Goal: Task Accomplishment & Management: Complete application form

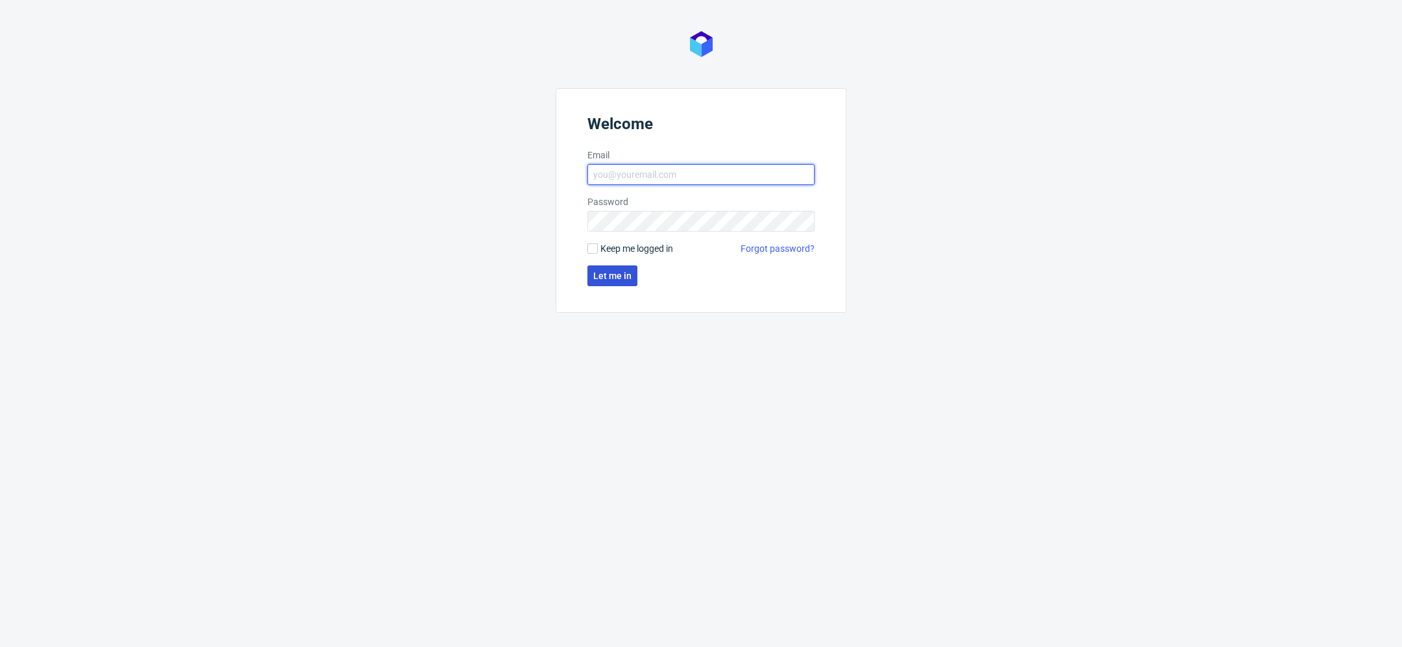
type input "[EMAIL_ADDRESS][DOMAIN_NAME]"
click at [609, 276] on span "Let me in" at bounding box center [612, 275] width 38 height 9
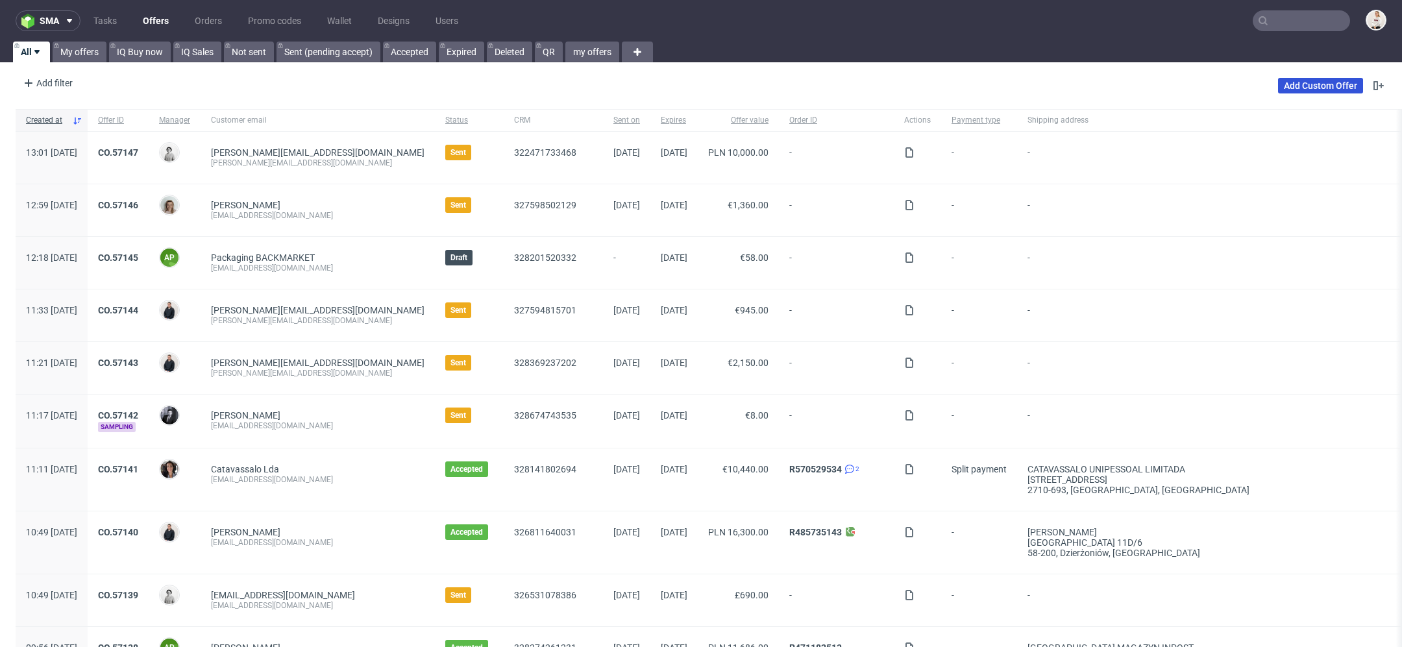
click at [1311, 83] on link "Add Custom Offer" at bounding box center [1320, 86] width 85 height 16
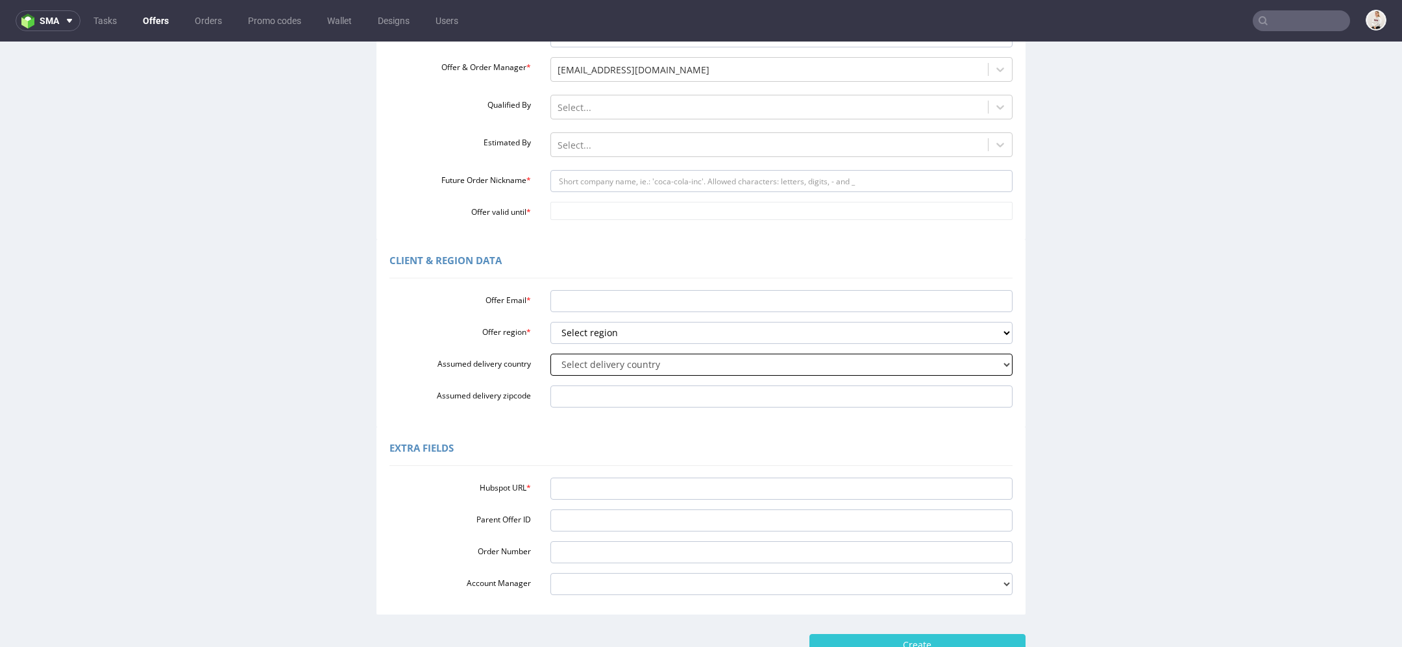
scroll to position [188, 0]
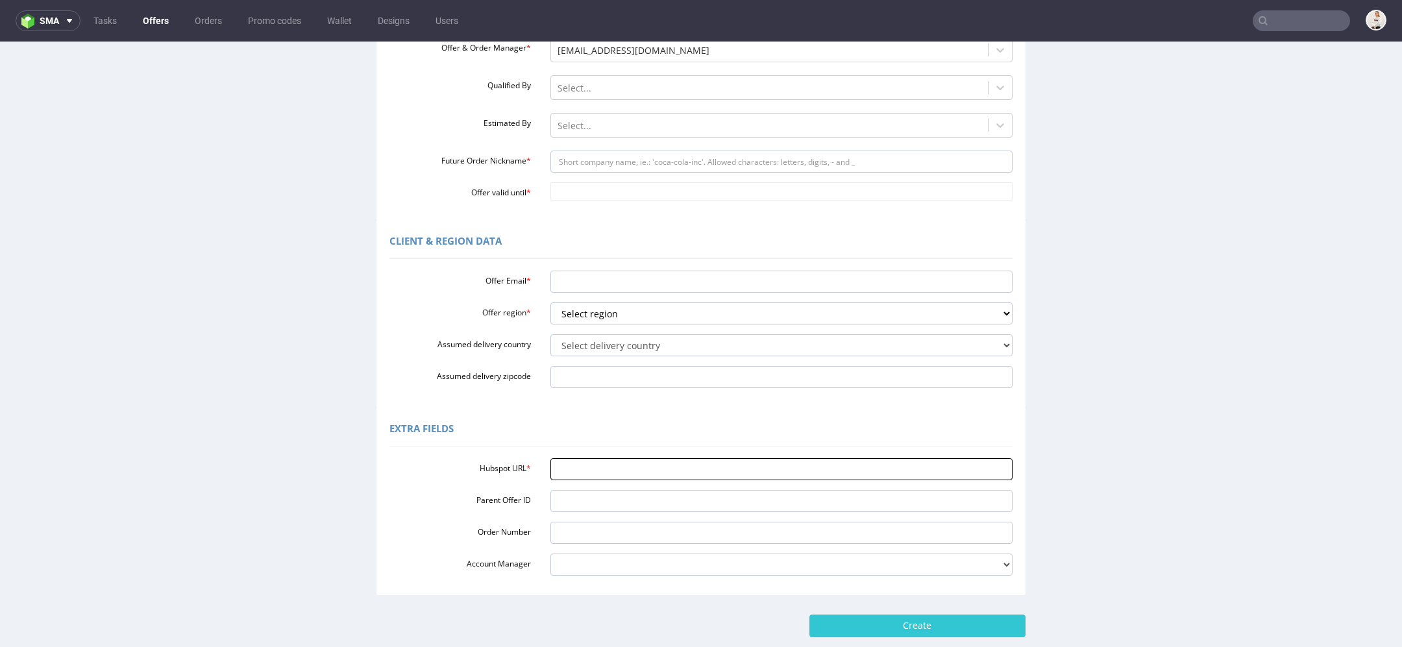
click at [631, 458] on input "Hubspot URL *" at bounding box center [781, 469] width 463 height 22
paste input "[URL][DOMAIN_NAME]"
type input "[URL][DOMAIN_NAME]"
click at [931, 435] on div "Extra Fields" at bounding box center [700, 430] width 623 height 31
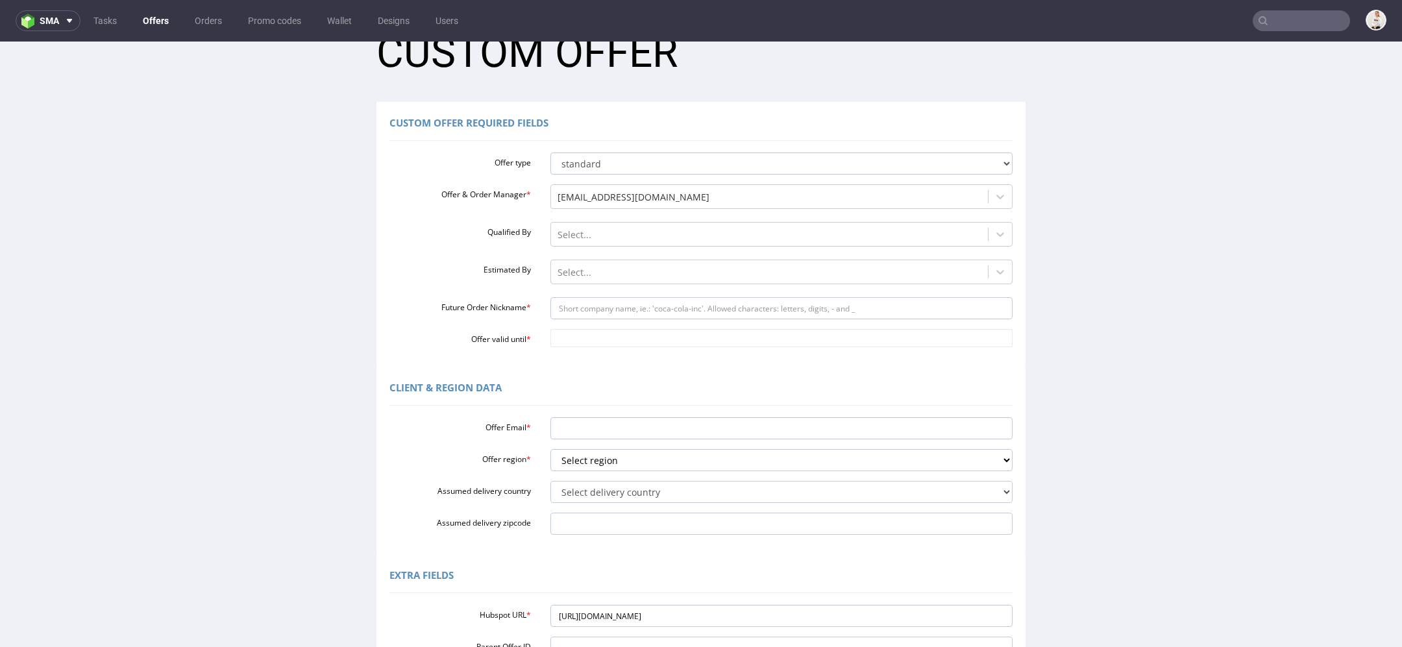
scroll to position [67, 0]
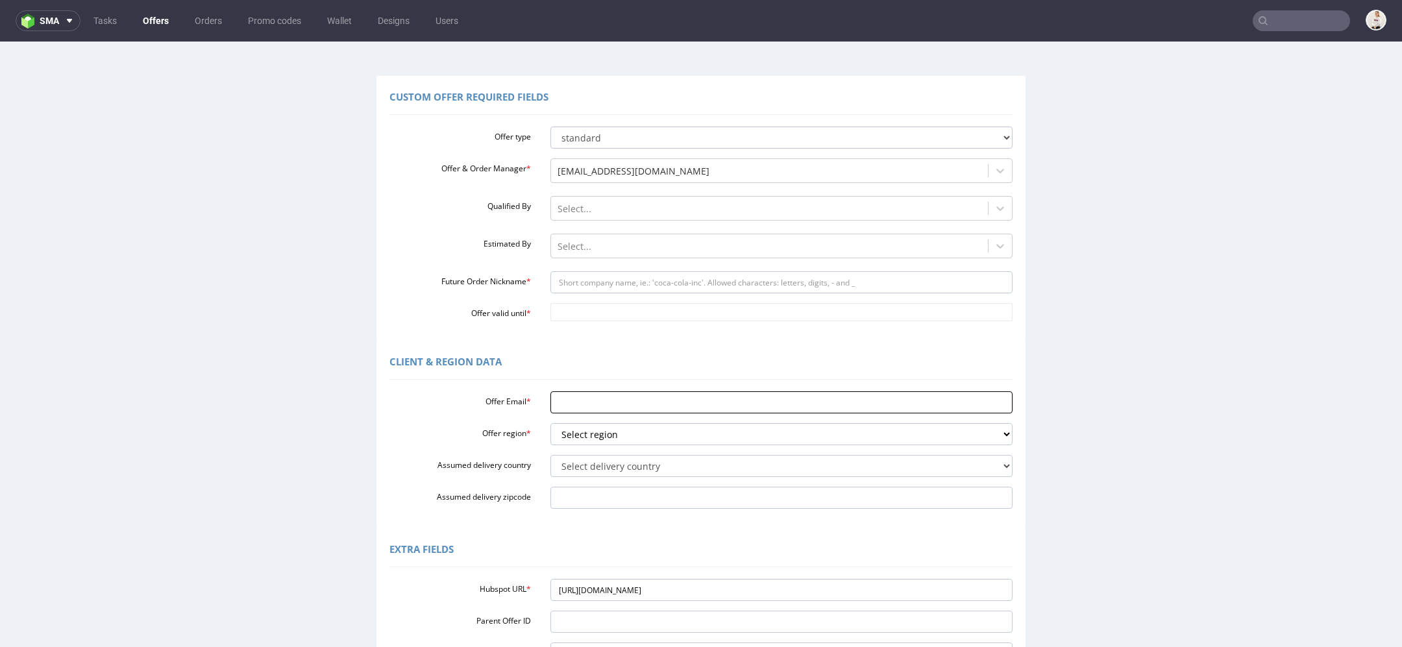
click at [613, 399] on input "Offer Email *" at bounding box center [781, 402] width 463 height 22
paste input "[EMAIL_ADDRESS][DOMAIN_NAME]"
type input "[EMAIL_ADDRESS][DOMAIN_NAME]"
click at [604, 345] on div "Client & Region data Offer Email * [EMAIL_ADDRESS][DOMAIN_NAME] Offer region * …" at bounding box center [700, 435] width 649 height 188
click at [598, 435] on select "Select region eu gb de pl cz fr it es" at bounding box center [781, 434] width 463 height 22
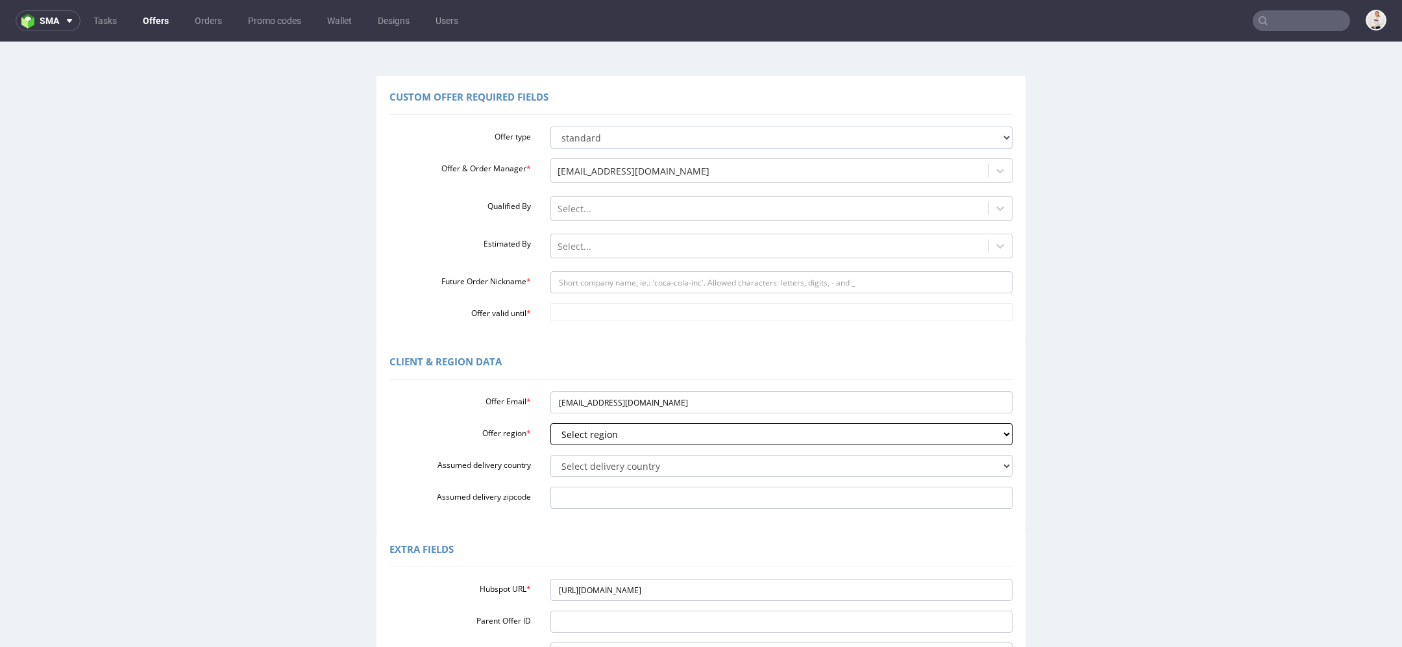
select select "pl"
click at [550, 423] on select "Select region eu gb de pl cz fr it es" at bounding box center [781, 434] width 463 height 22
click at [613, 478] on div "Offer Email * [EMAIL_ADDRESS][DOMAIN_NAME] Offer region * Select region eu gb d…" at bounding box center [700, 447] width 623 height 123
click at [610, 474] on select "Select delivery country [GEOGRAPHIC_DATA] [GEOGRAPHIC_DATA] [GEOGRAPHIC_DATA] […" at bounding box center [781, 466] width 463 height 22
select select "179"
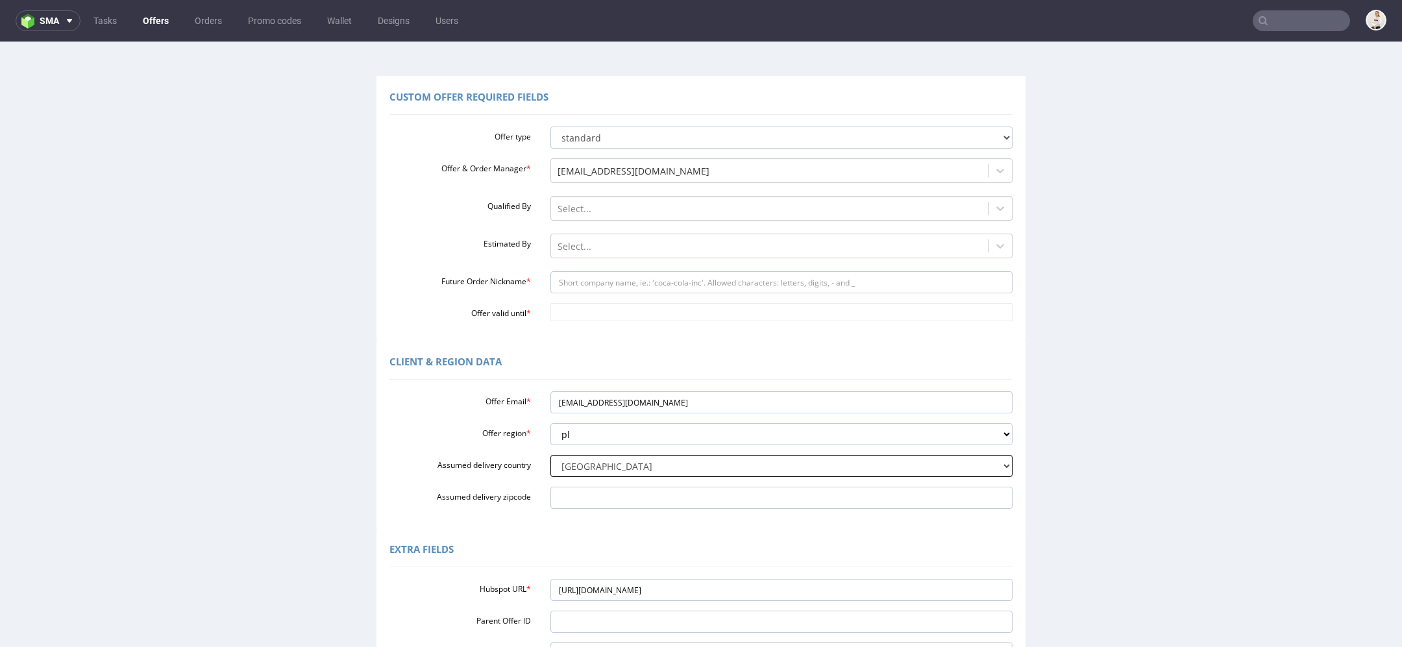
click at [550, 455] on select "Select delivery country [GEOGRAPHIC_DATA] [GEOGRAPHIC_DATA] [GEOGRAPHIC_DATA] […" at bounding box center [781, 466] width 463 height 22
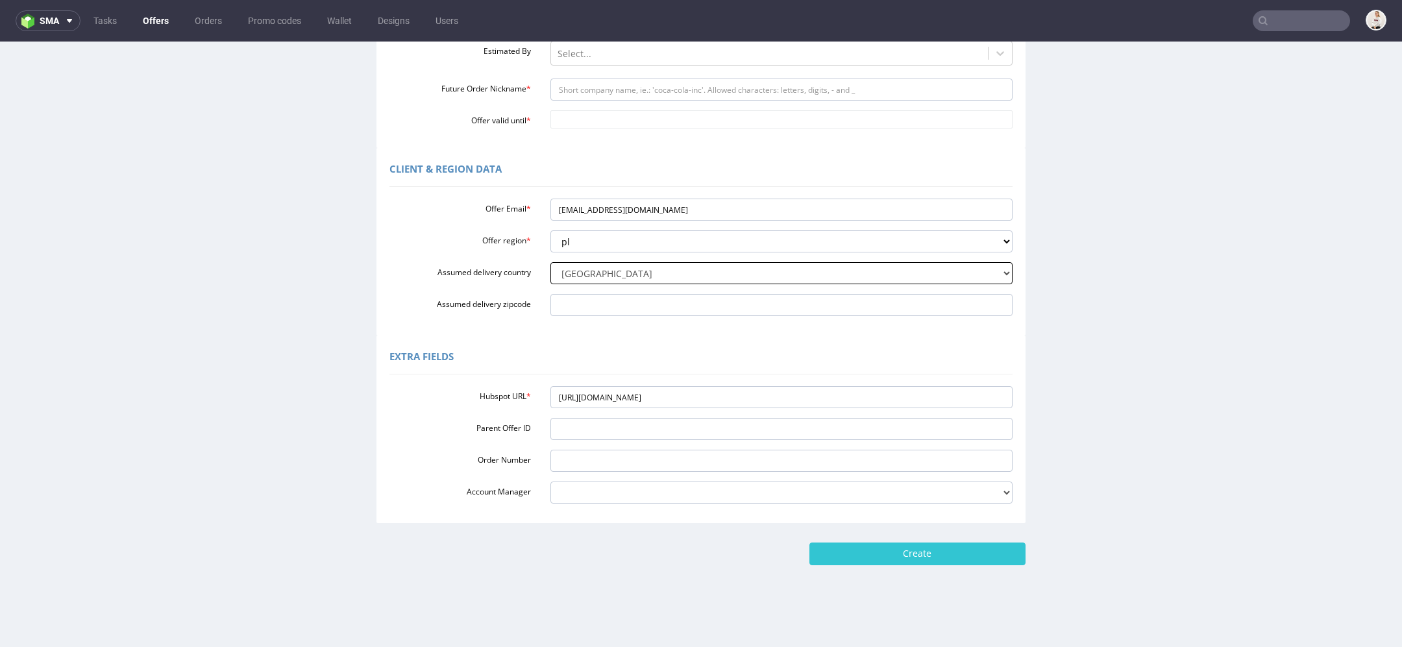
scroll to position [0, 0]
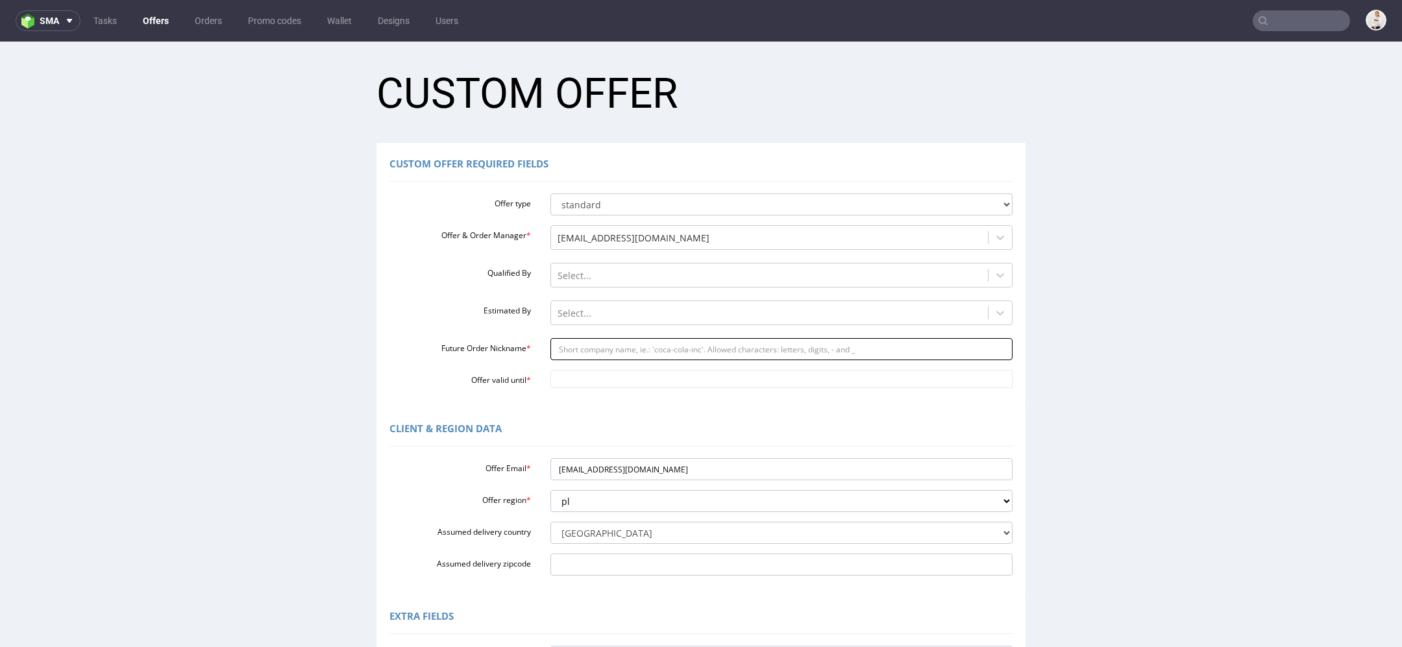
click at [577, 348] on input "Future Order Nickname *" at bounding box center [781, 349] width 463 height 22
paste input "esuchtagoldenberrycompl"
type input "esuchtagoldenberrycompl"
click at [578, 372] on body "Production Shipped DTP Orders Offers Shipments Designs Promotions Users Jobs Ad…" at bounding box center [701, 476] width 1402 height 868
click at [678, 304] on td "18" at bounding box center [673, 301] width 19 height 19
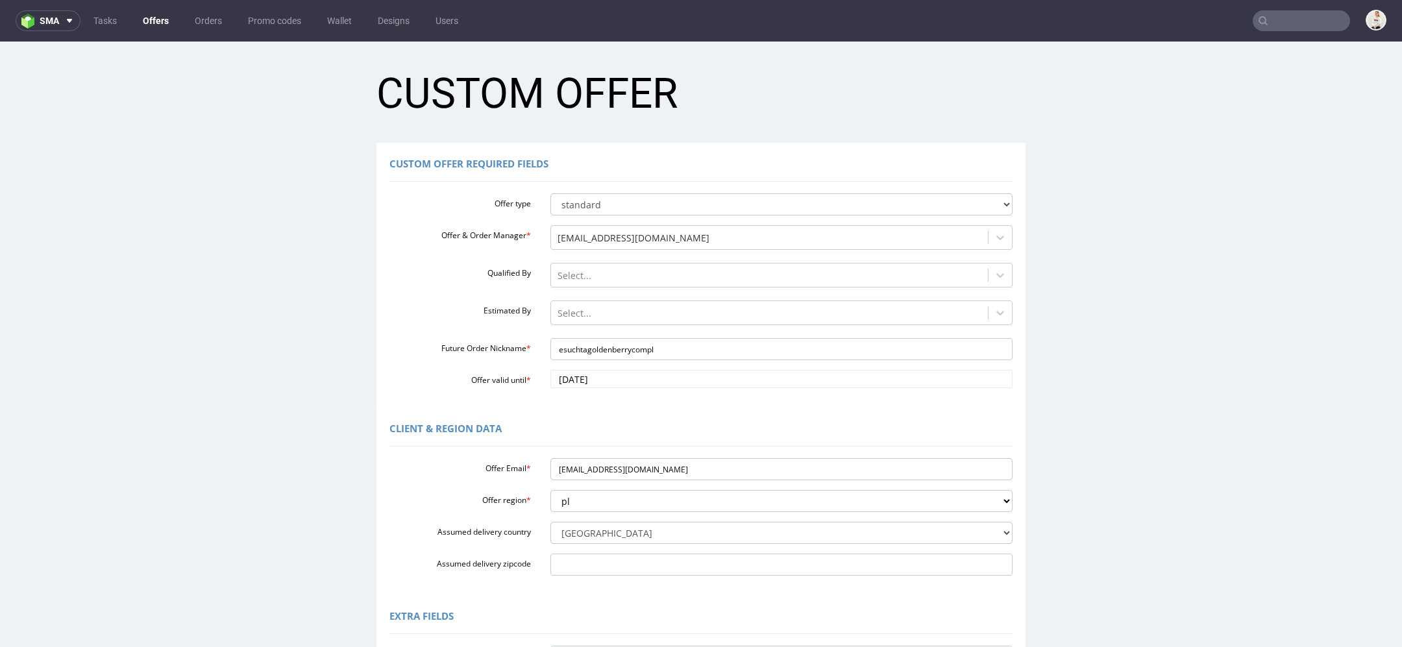
click at [635, 368] on div "Offer type standard prototyping sampling Offer & Order Manager * [EMAIL_ADDRESS…" at bounding box center [700, 288] width 623 height 200
click at [635, 378] on input "[DATE]" at bounding box center [781, 379] width 463 height 18
click at [675, 280] on td "11" at bounding box center [673, 282] width 19 height 19
type input "[DATE]"
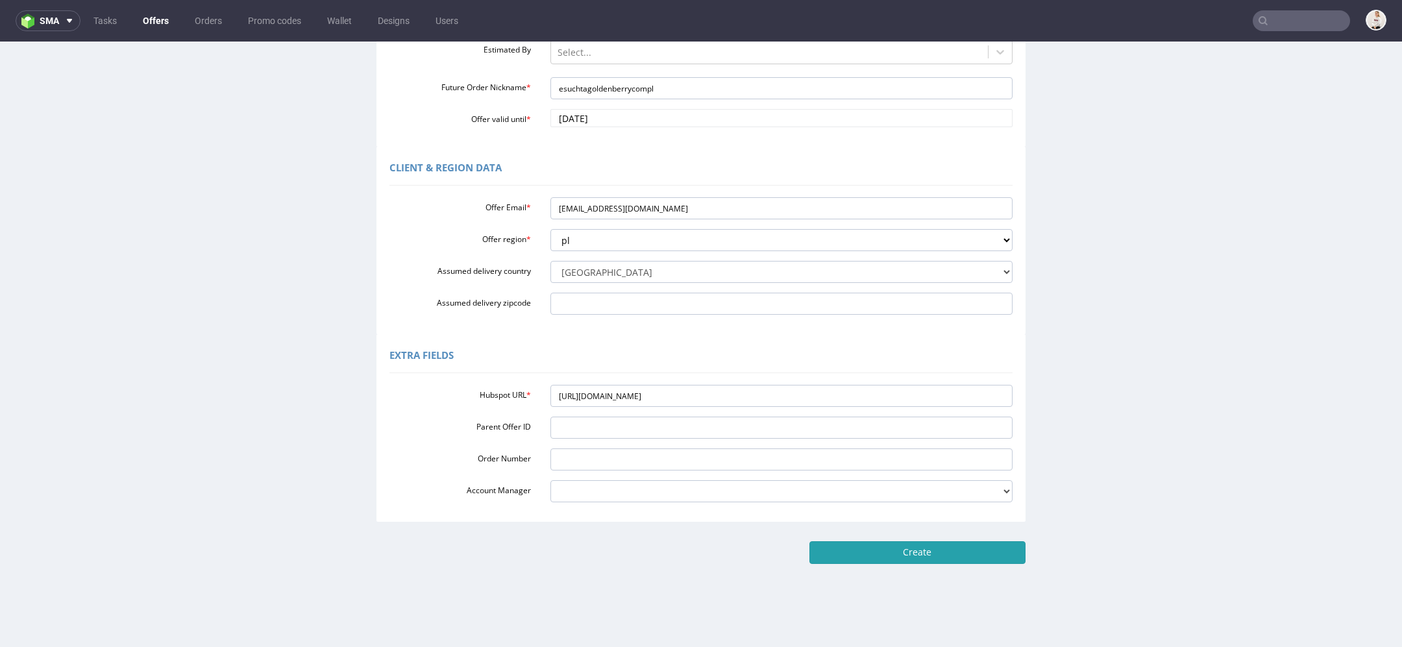
click at [979, 552] on input "Create" at bounding box center [917, 552] width 216 height 22
type input "Please wait..."
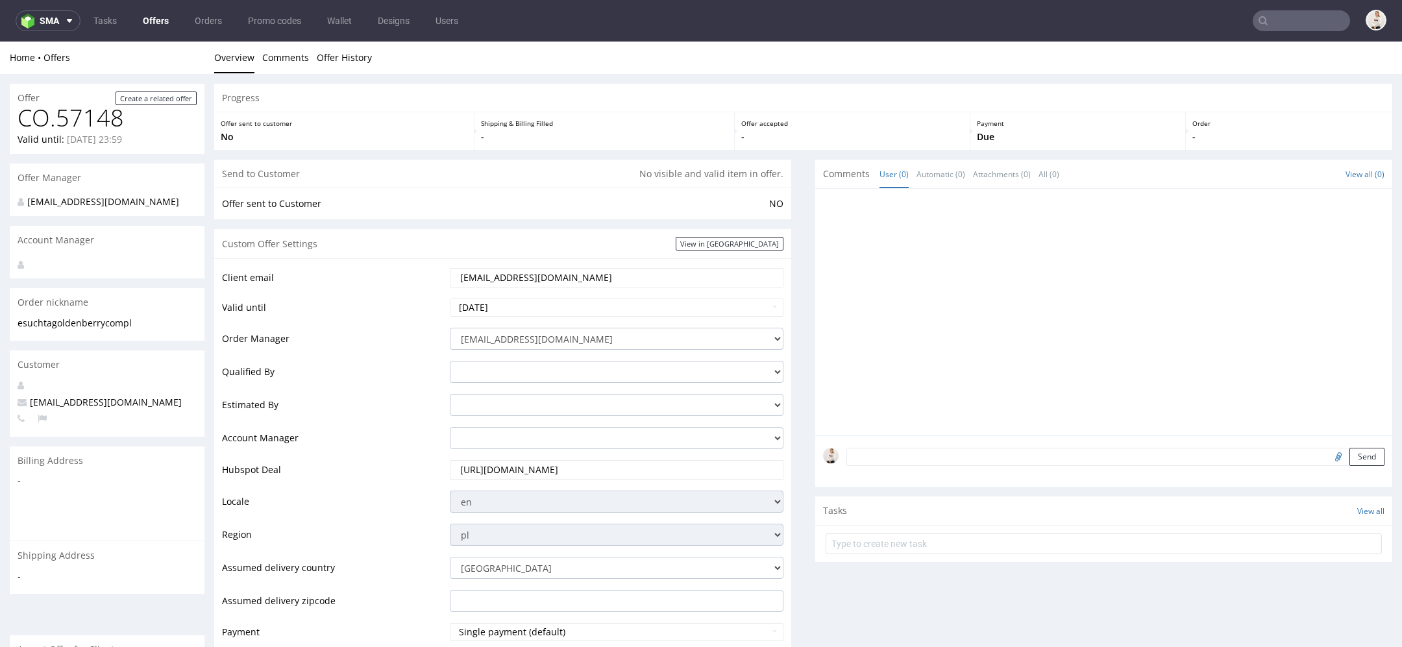
scroll to position [553, 0]
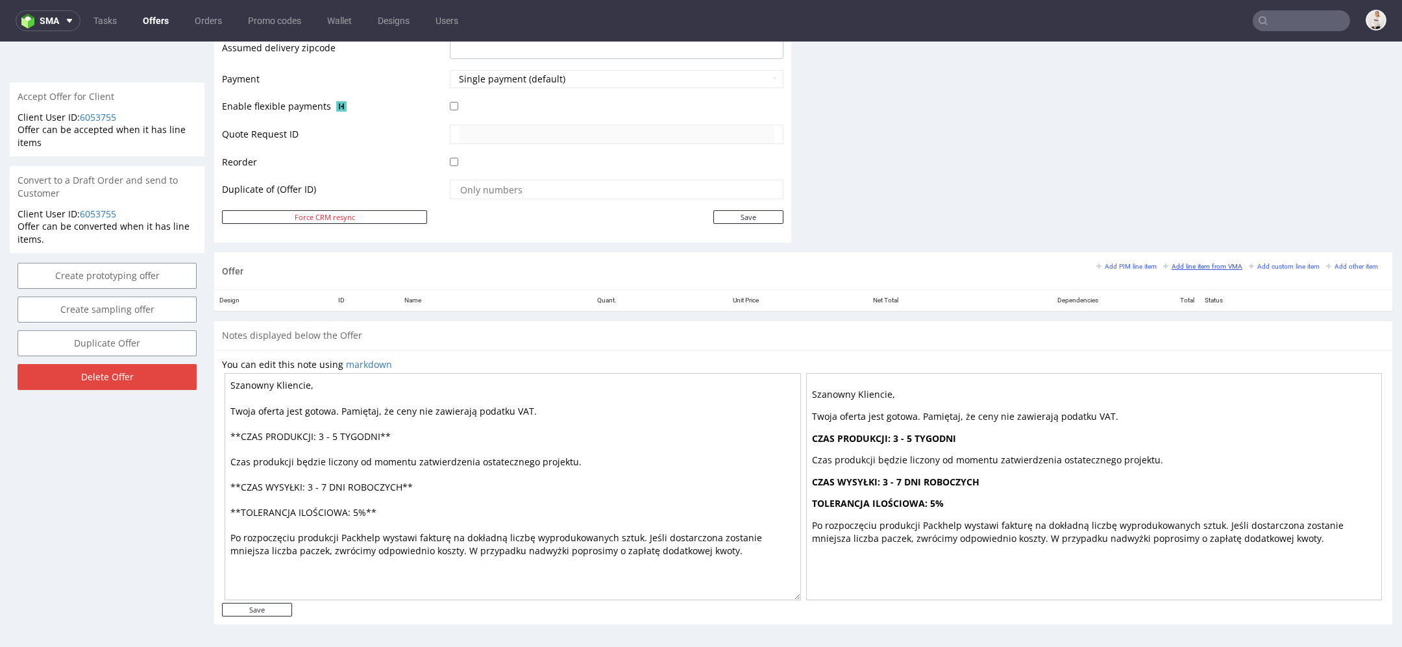
click at [1191, 263] on small "Add line item from VMA" at bounding box center [1202, 266] width 79 height 7
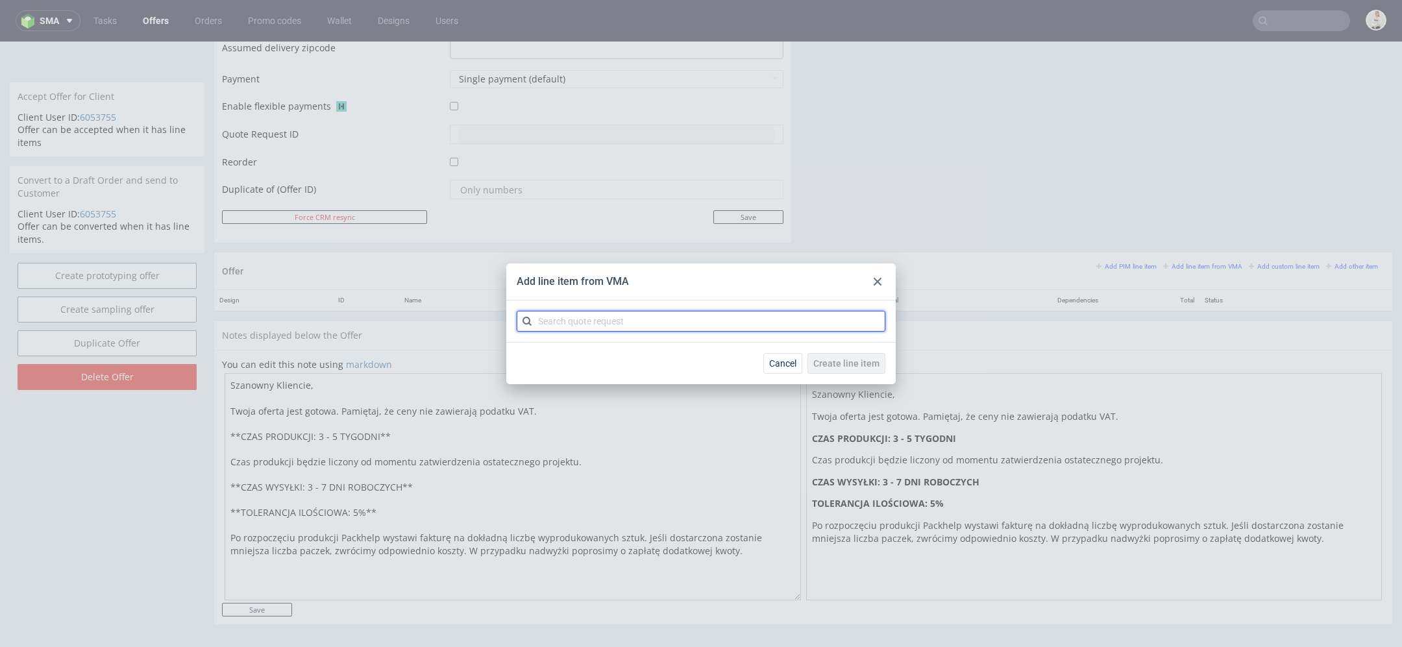
click at [631, 324] on input "text" at bounding box center [701, 321] width 369 height 21
paste input "8836"
type input "8836"
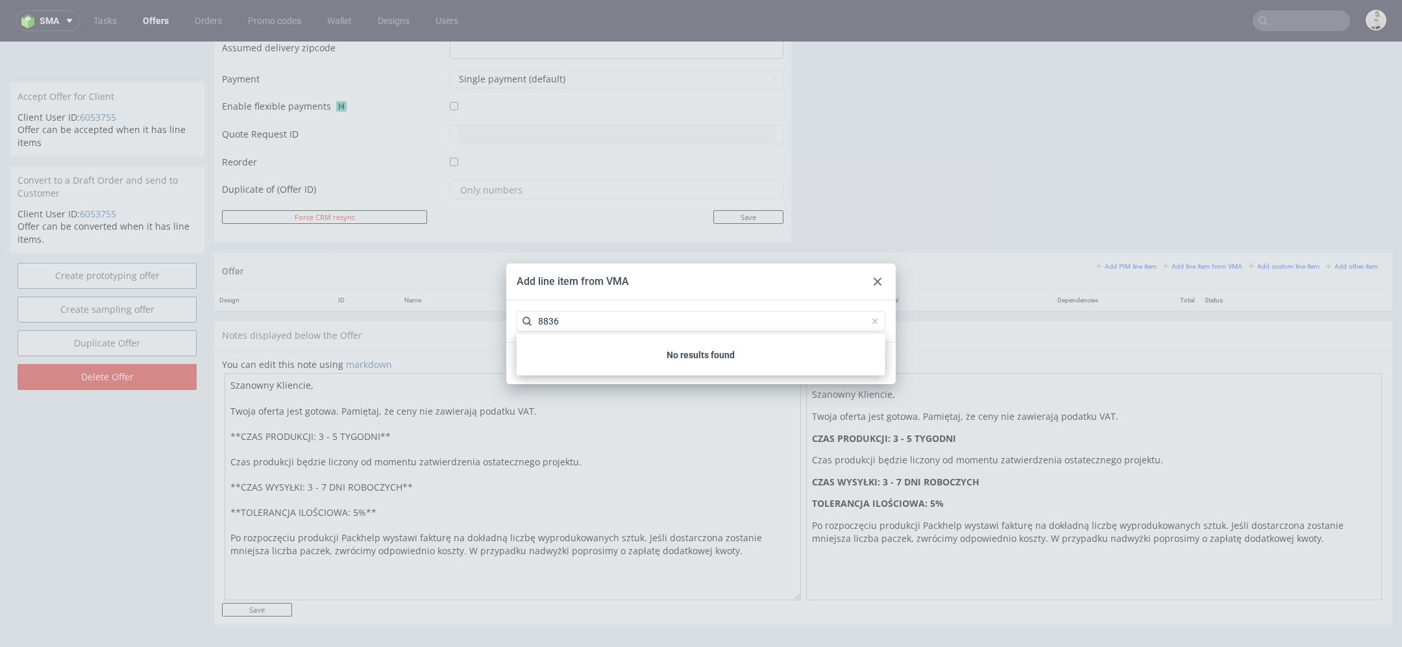
click at [884, 272] on div "Add line item from VMA" at bounding box center [700, 281] width 389 height 37
click at [875, 280] on icon at bounding box center [877, 282] width 8 height 8
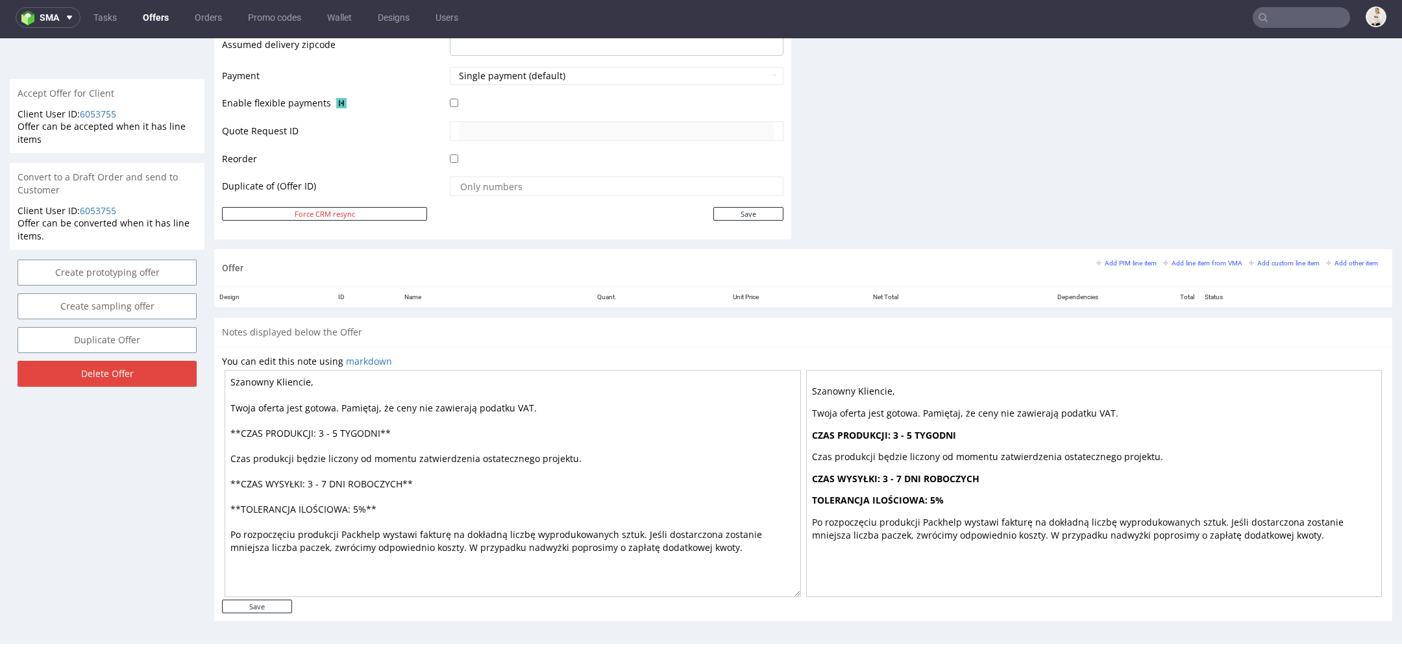
scroll to position [1, 0]
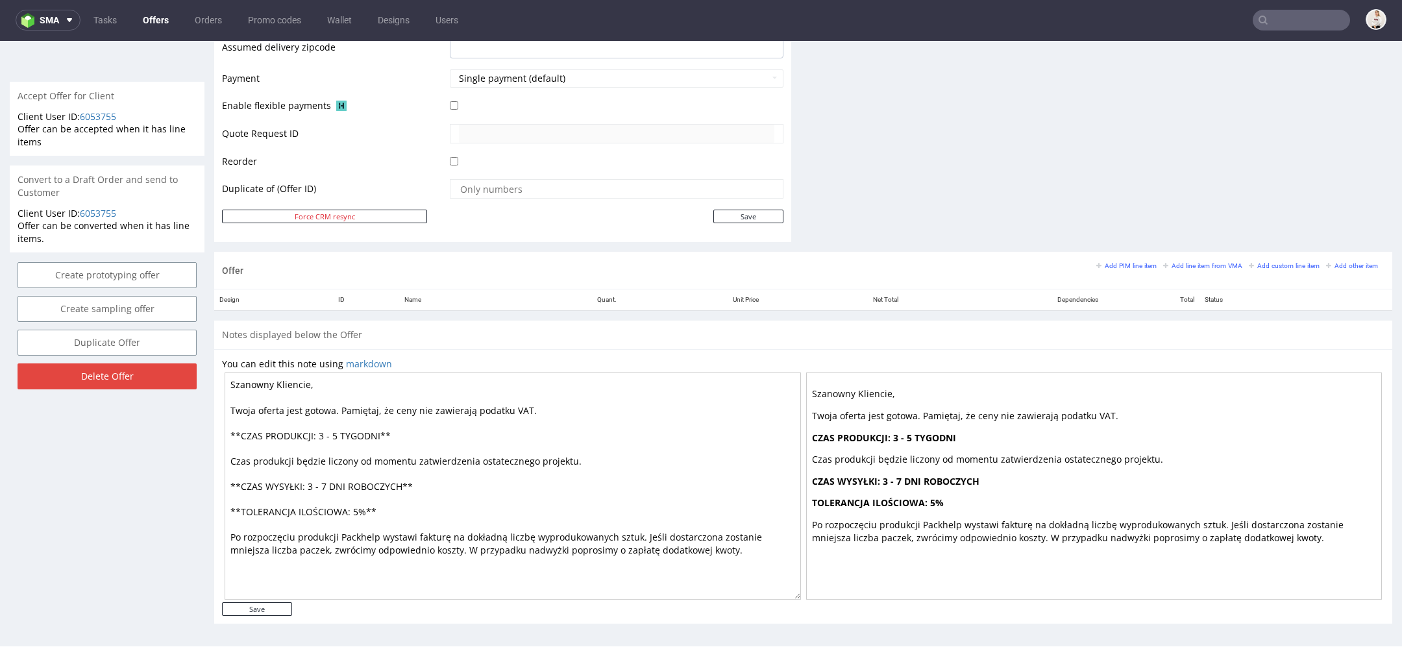
click at [1200, 260] on div "Add PIM line item Add line item from VMA Add custom line item Add other item" at bounding box center [1240, 266] width 288 height 12
click at [1200, 264] on small "Add line item from VMA" at bounding box center [1202, 265] width 79 height 7
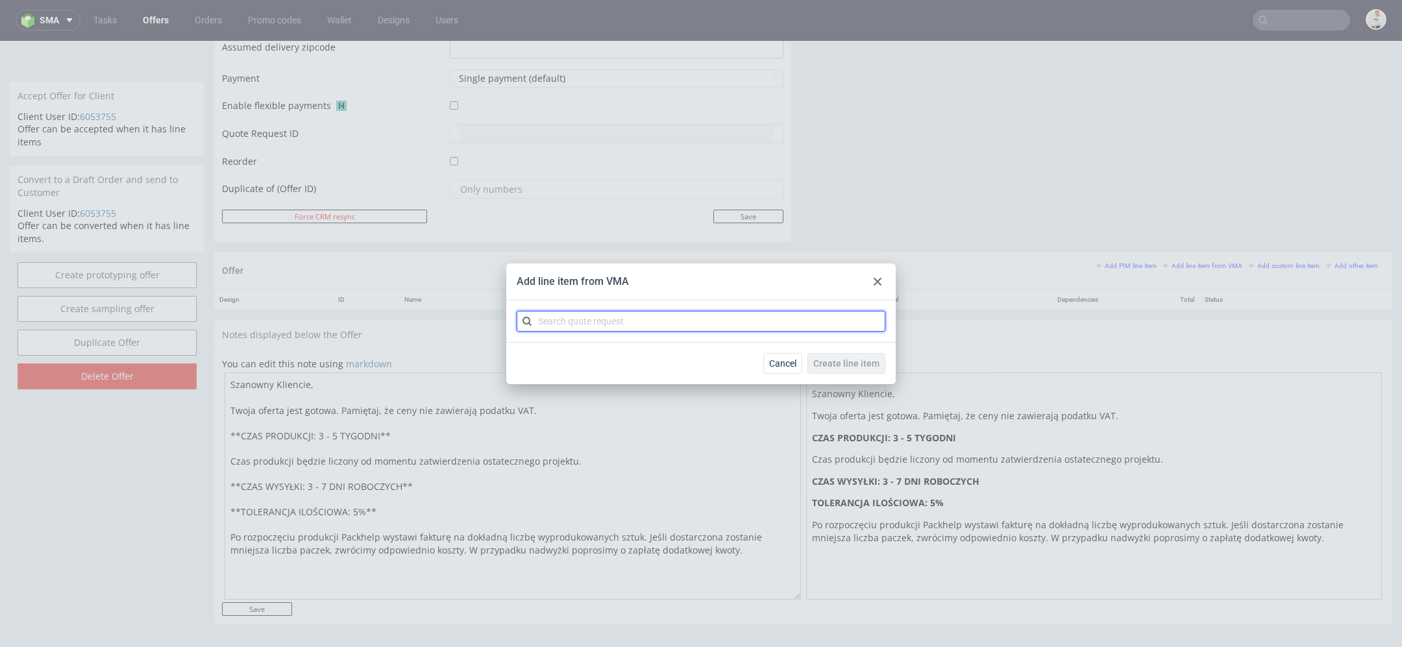
click at [766, 321] on input "text" at bounding box center [701, 321] width 369 height 21
paste input "CBTZ"
type input "CBTZ"
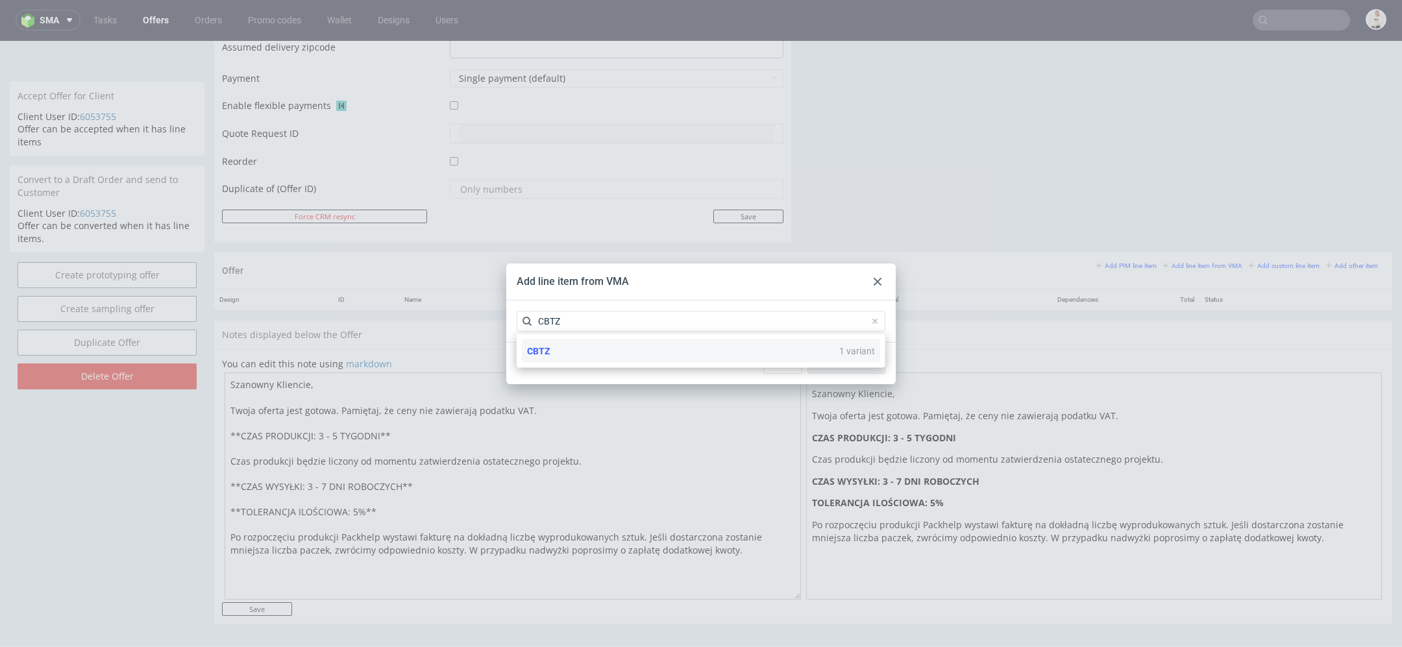
click at [663, 358] on div "CBTZ 1 variant" at bounding box center [701, 350] width 358 height 23
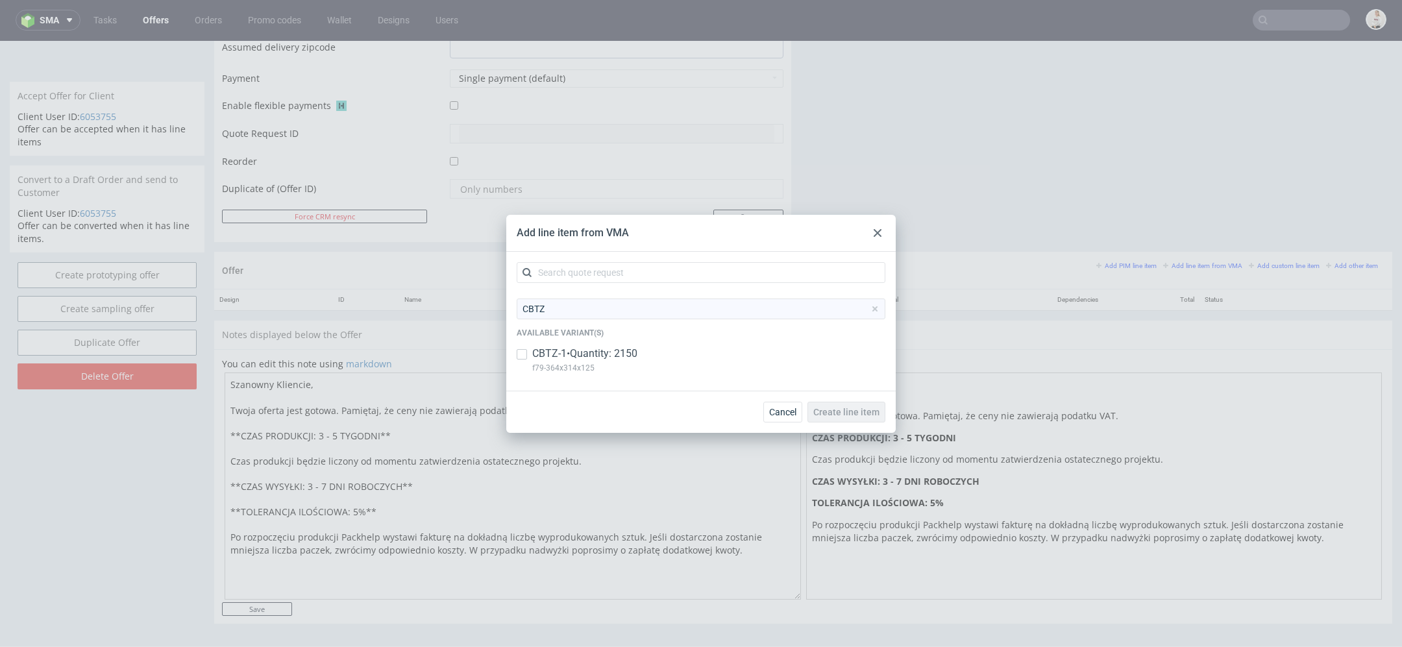
click at [663, 358] on div "CBTZ-1 • Quantity: 2150 f79-364x314x125" at bounding box center [701, 364] width 369 height 34
checkbox input "true"
click at [868, 425] on div "Cancel Create line item" at bounding box center [700, 412] width 389 height 42
click at [864, 415] on span "Create line item" at bounding box center [846, 412] width 66 height 9
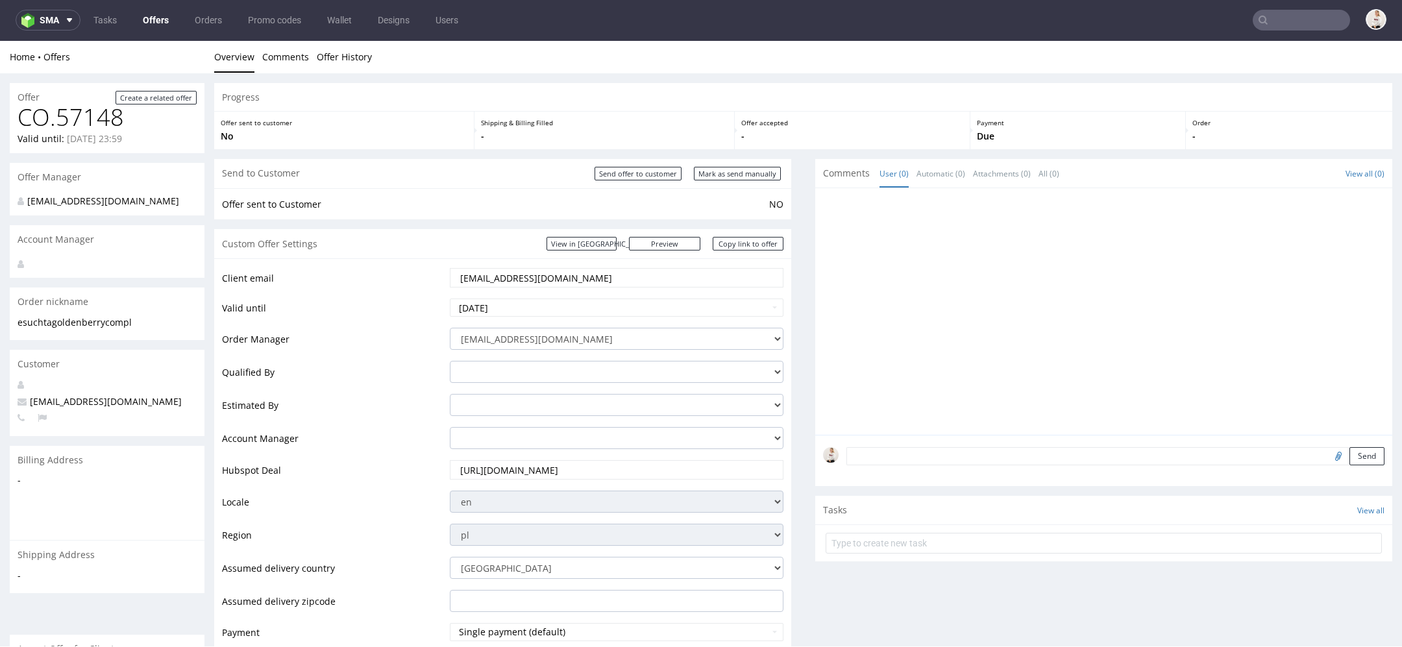
scroll to position [604, 0]
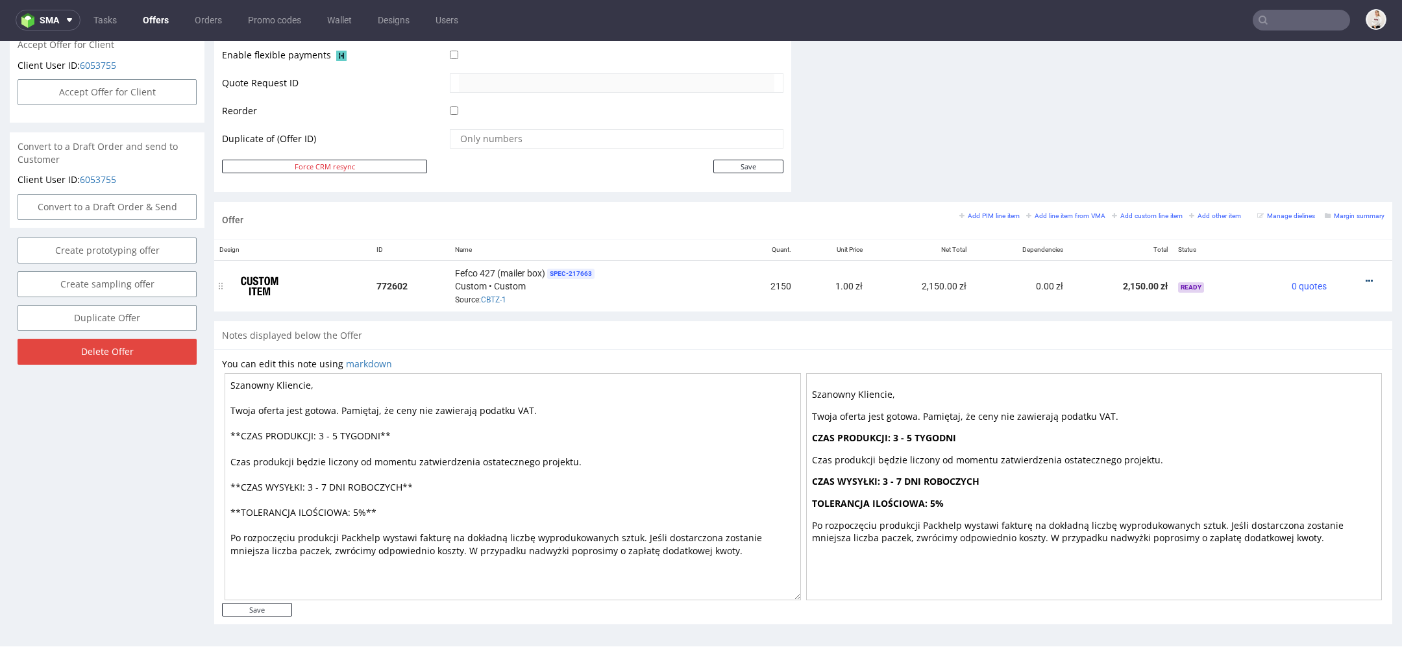
click at [1365, 279] on icon at bounding box center [1368, 280] width 7 height 9
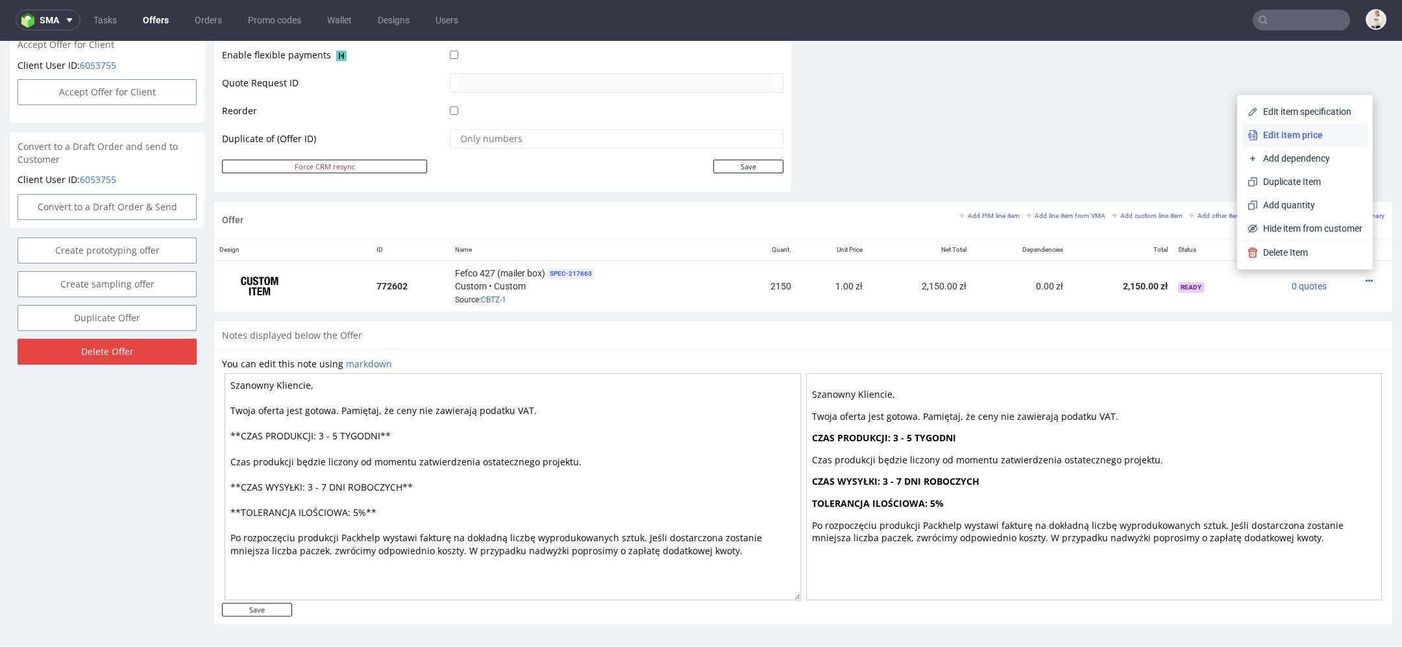
click at [1285, 130] on span "Edit item price" at bounding box center [1310, 134] width 104 height 13
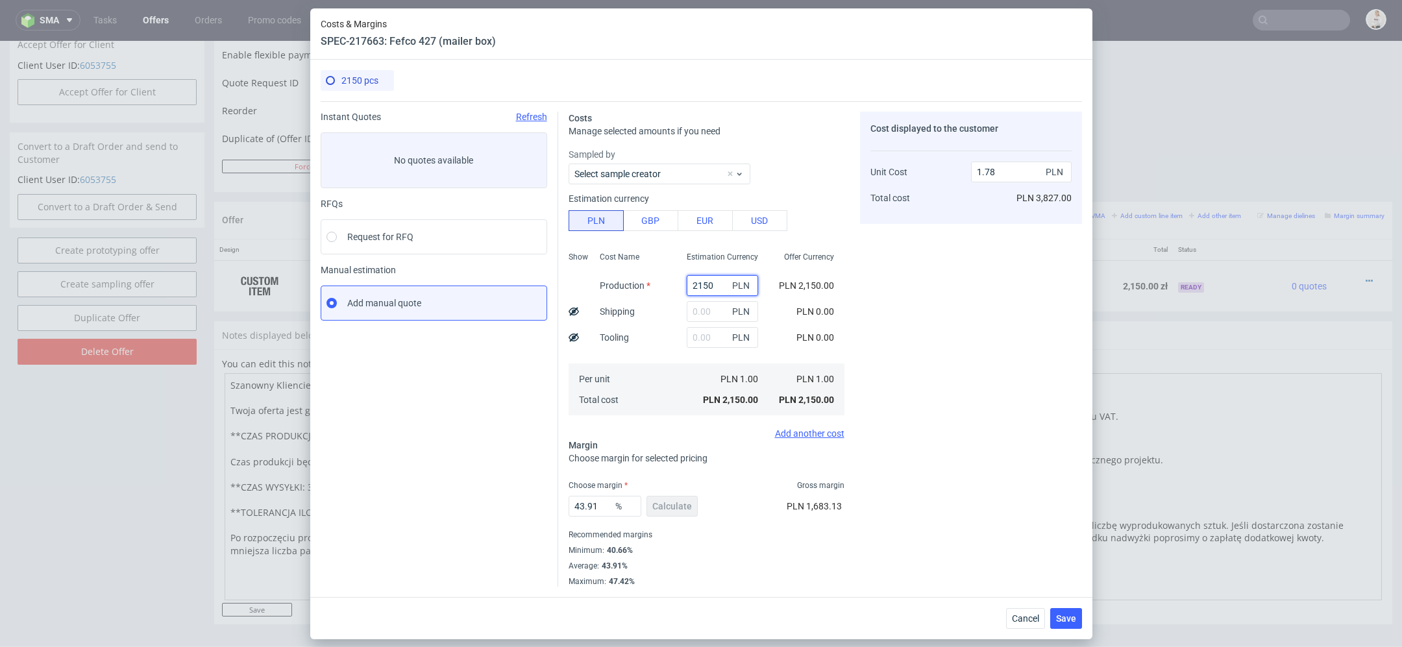
click at [709, 284] on input "2150" at bounding box center [722, 285] width 71 height 21
paste input "8836"
type input "8836"
click at [868, 308] on div "Cost displayed to the customer Unit Cost Total cost 1.78 PLN PLN 3,827.00" at bounding box center [971, 349] width 222 height 475
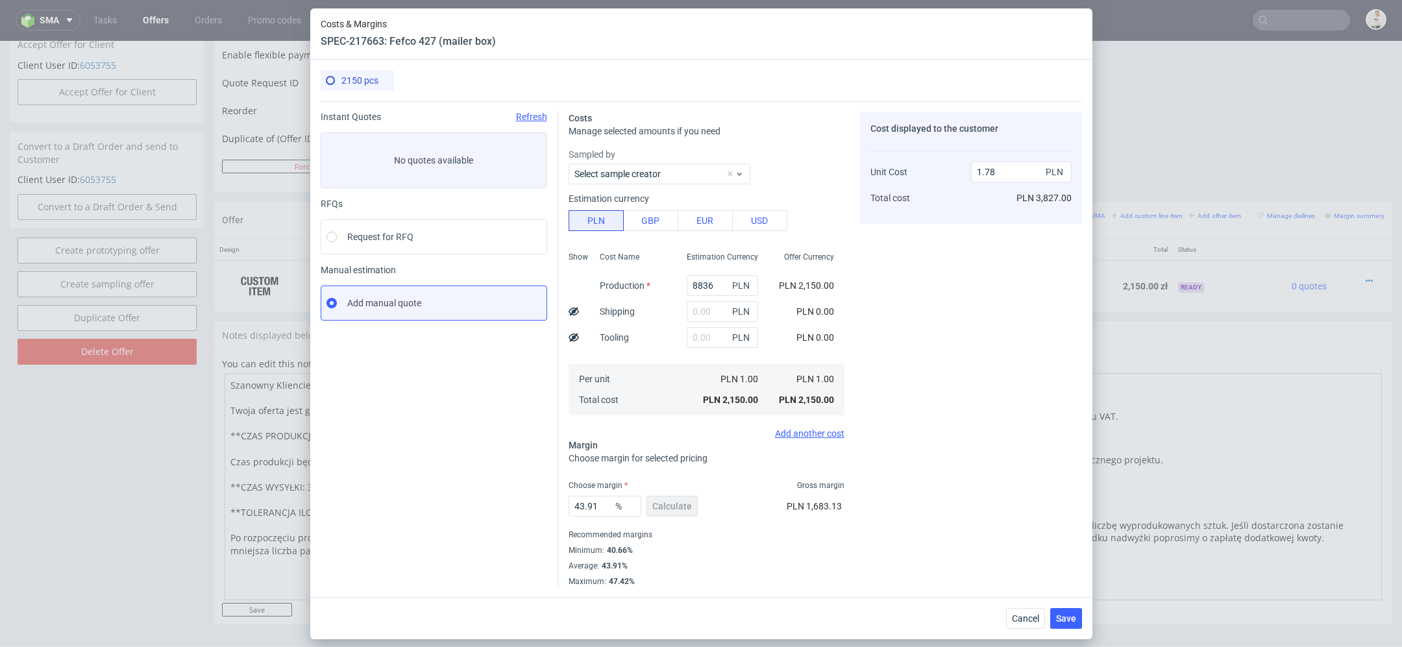
type input "7.33"
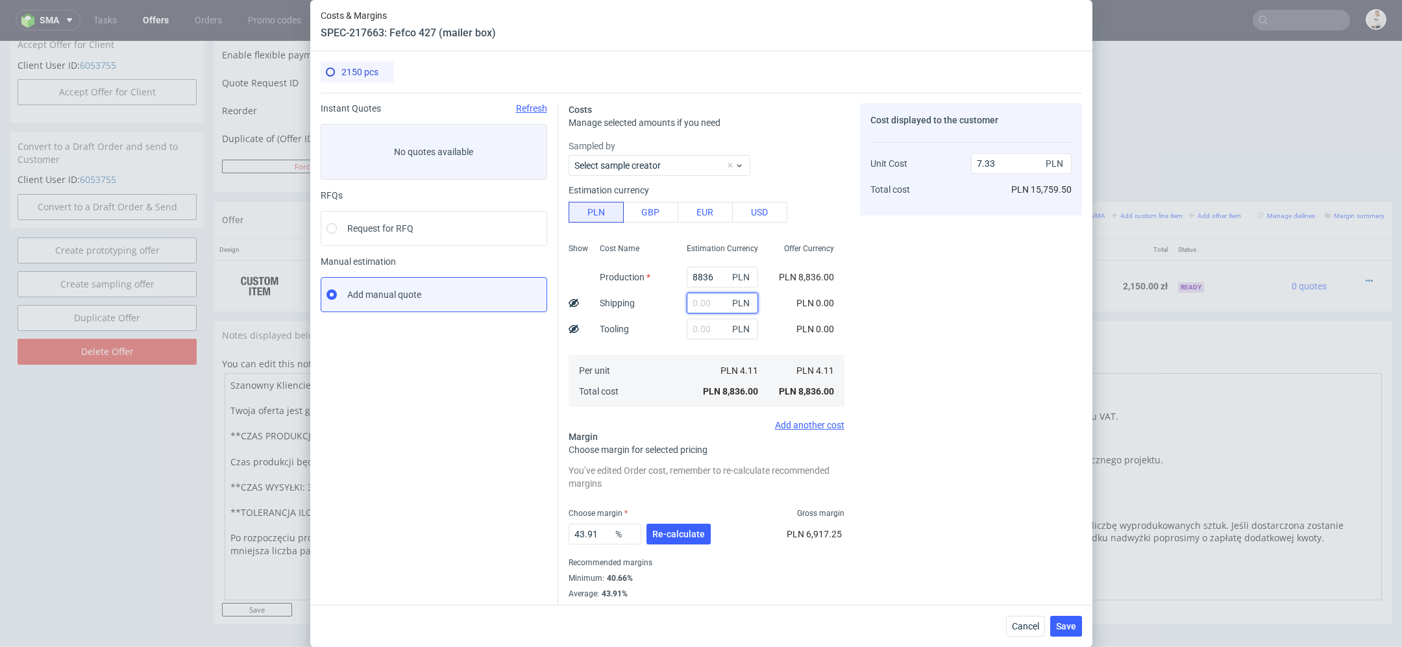
click at [708, 300] on input "text" at bounding box center [722, 303] width 71 height 21
type input "480"
type input "7.72"
type input "480"
click at [912, 334] on div "Cost displayed to the customer Unit Cost Total cost 7.72 PLN PLN 16,598.00" at bounding box center [971, 358] width 222 height 511
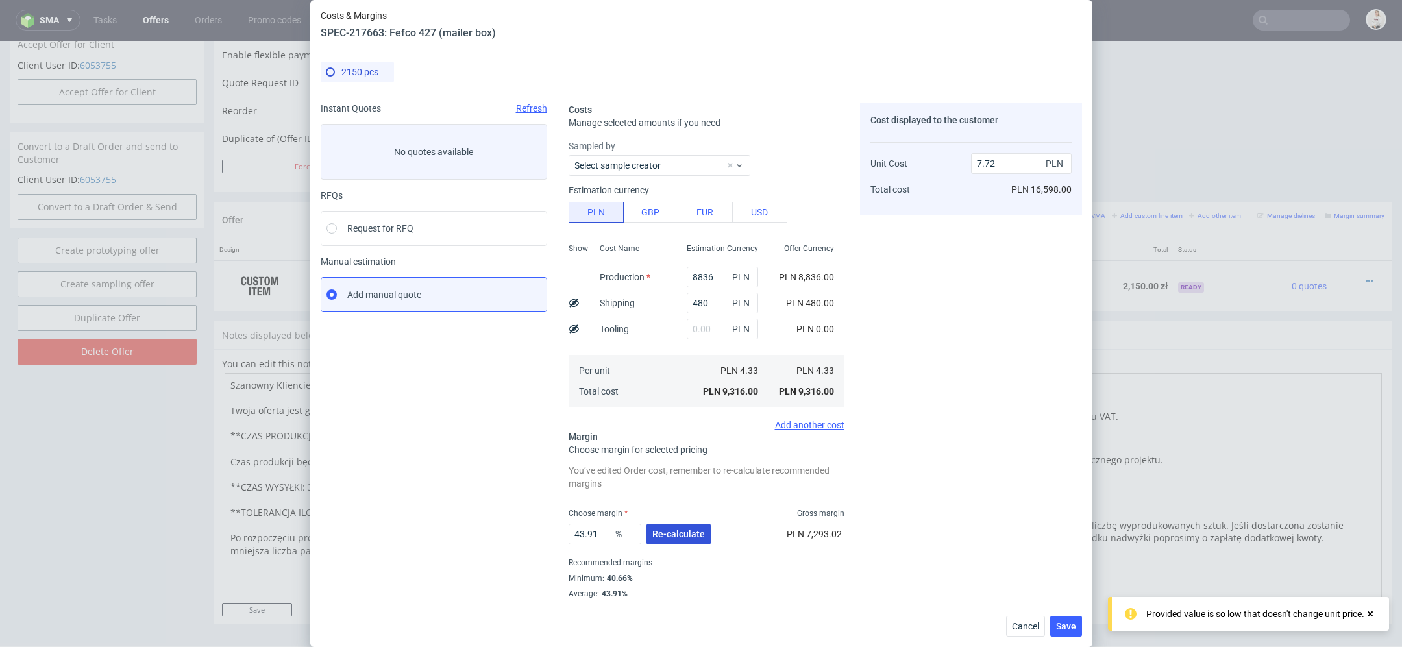
click at [677, 524] on button "Re-calculate" at bounding box center [678, 534] width 64 height 21
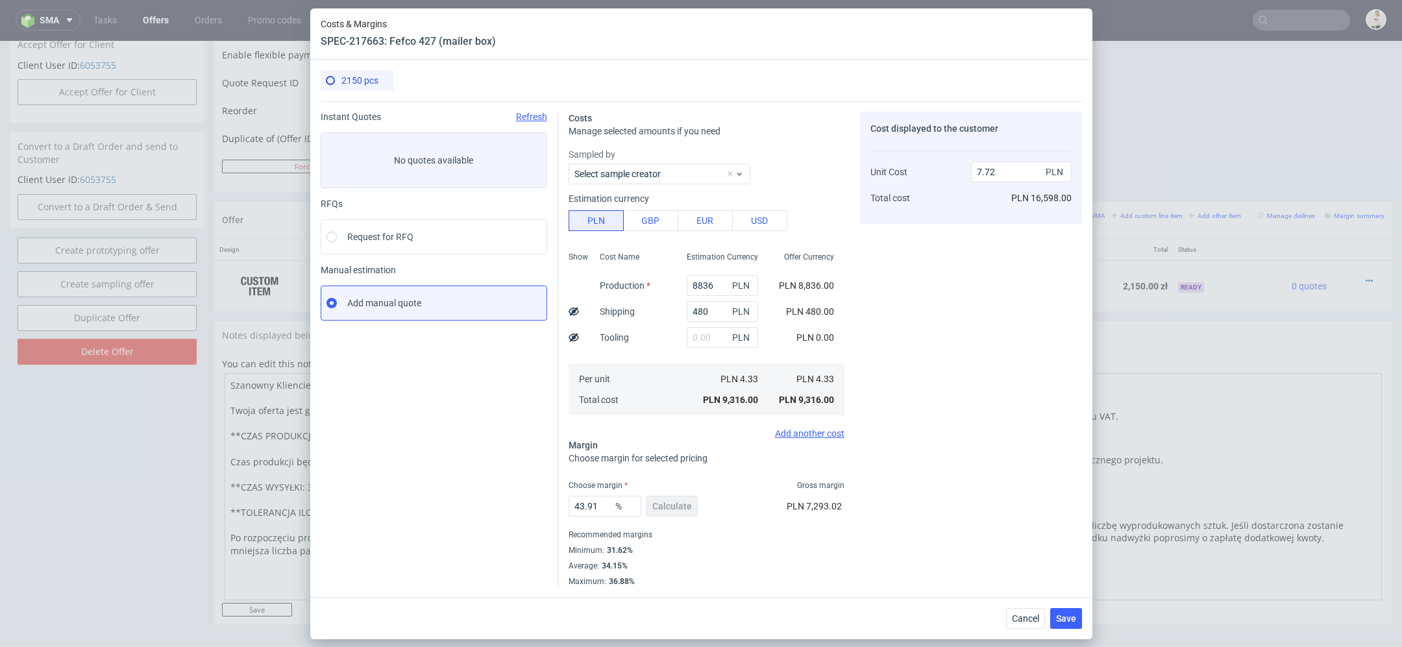
click at [925, 473] on div "Cost displayed to the customer Unit Cost Total cost 7.72 PLN PLN 16,598.00" at bounding box center [971, 349] width 222 height 475
click at [1065, 622] on span "Save" at bounding box center [1066, 618] width 20 height 9
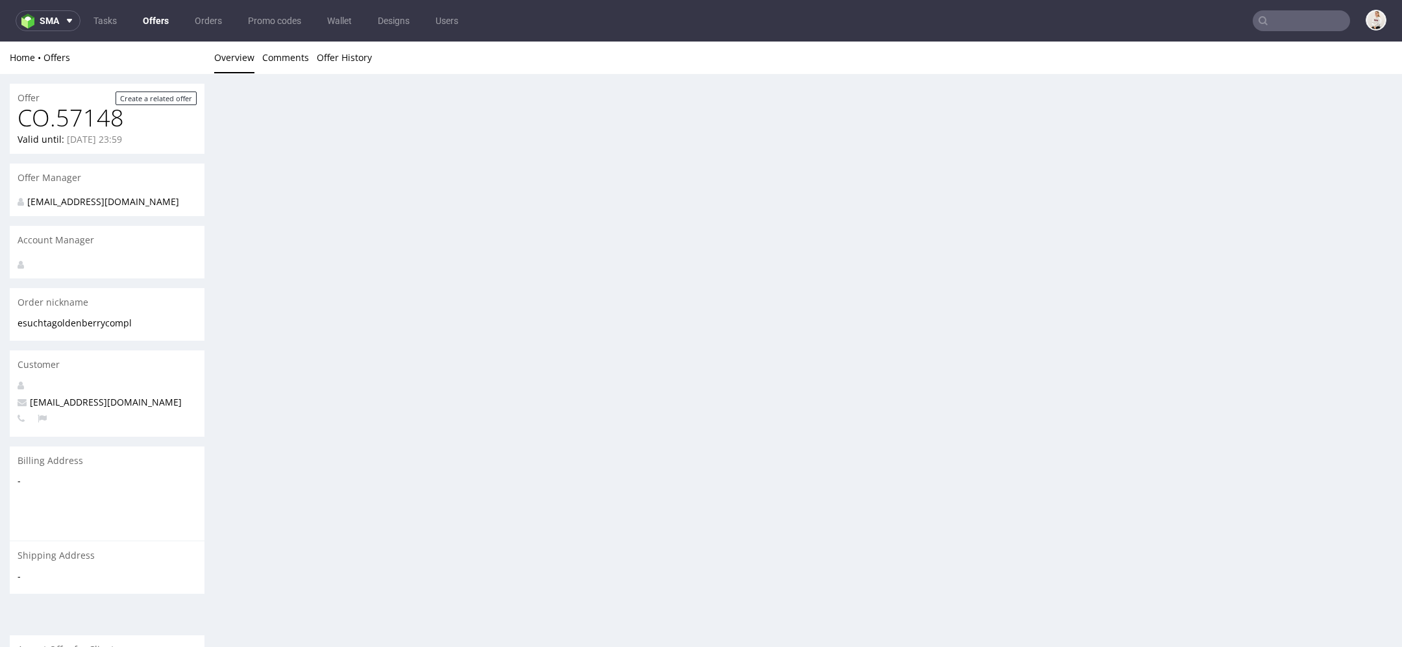
scroll to position [0, 0]
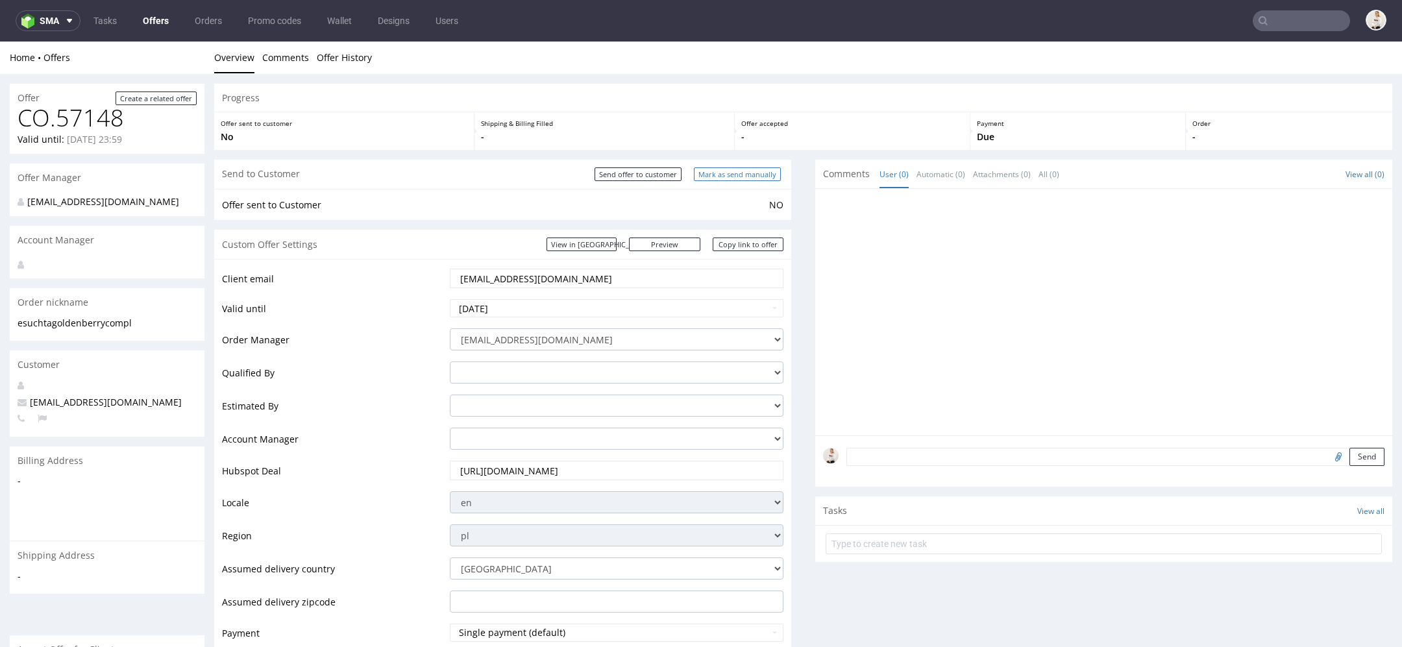
click at [728, 180] on input "Mark as send manually" at bounding box center [737, 174] width 87 height 14
type input "In progress..."
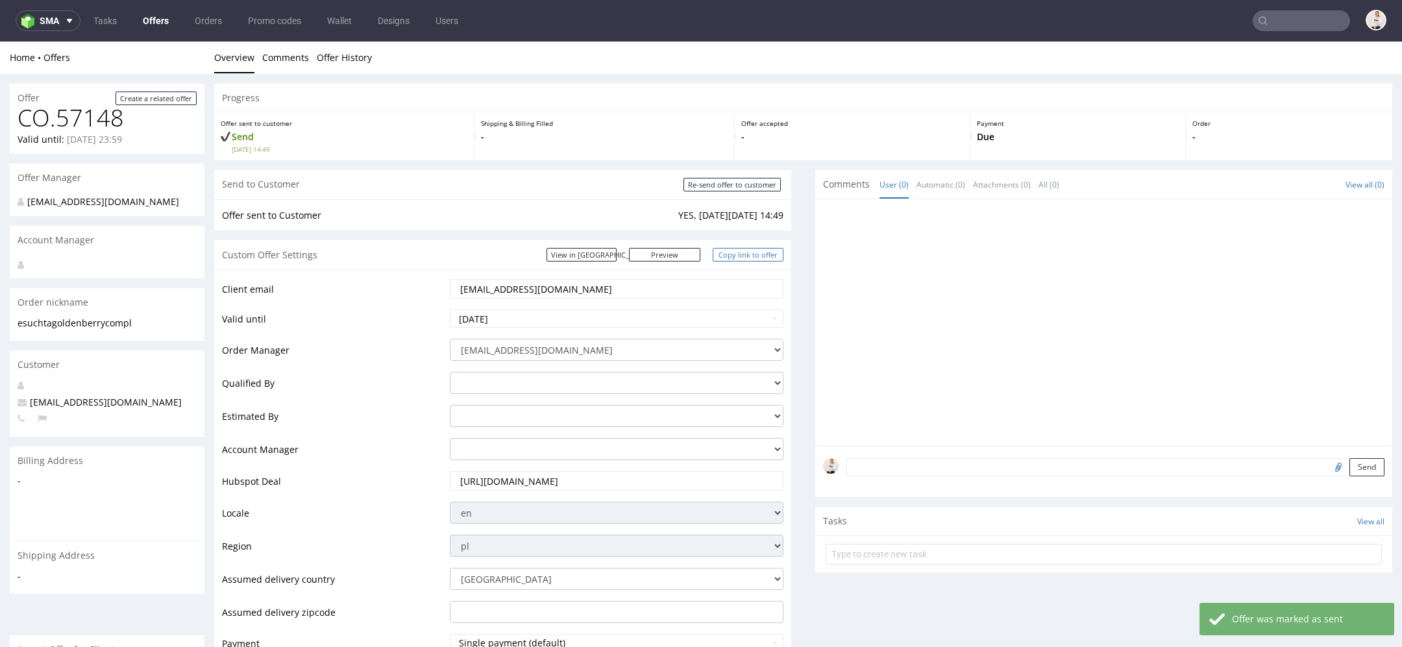
click at [757, 253] on link "Copy link to offer" at bounding box center [747, 255] width 71 height 14
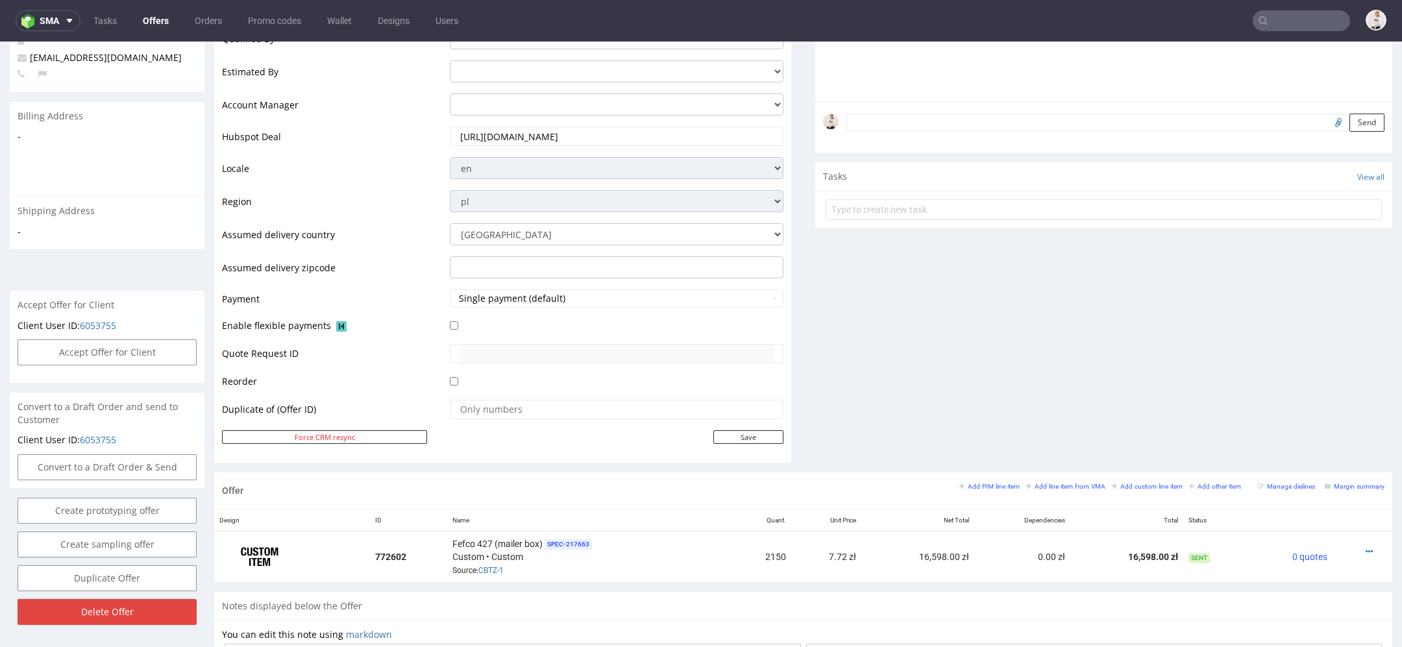
scroll to position [627, 0]
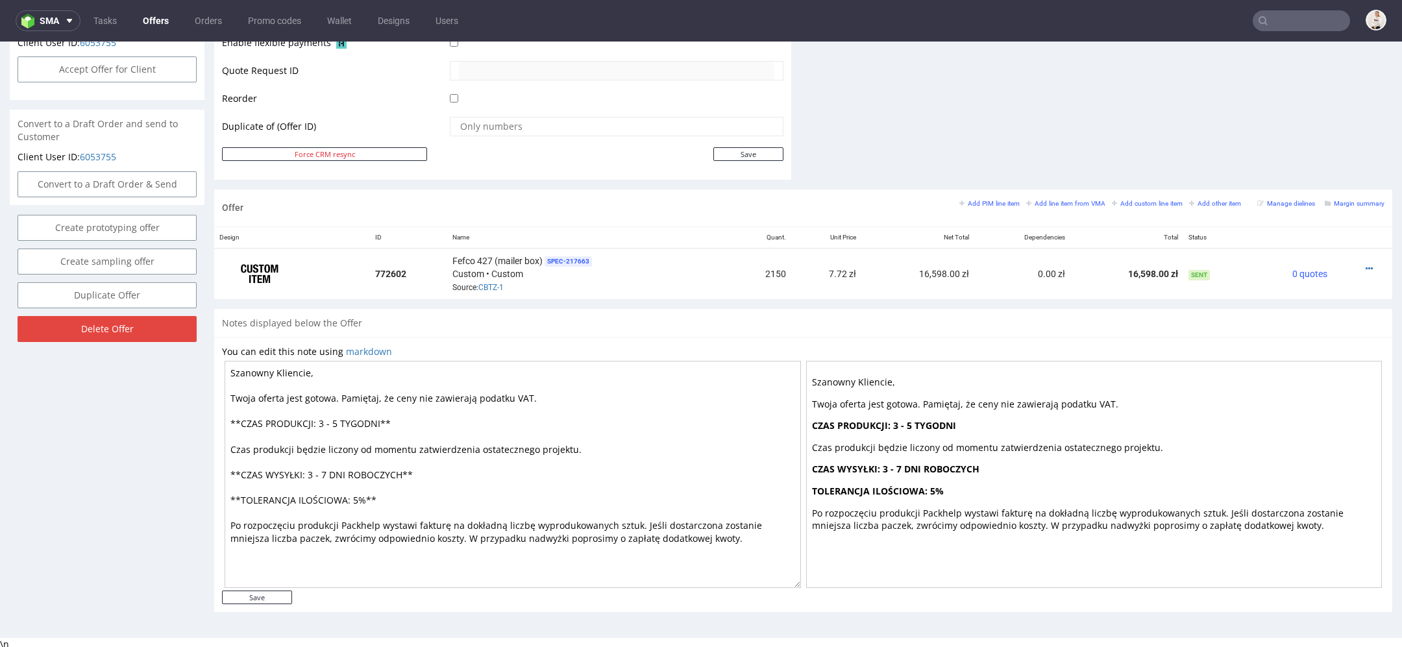
drag, startPoint x: 340, startPoint y: 422, endPoint x: 326, endPoint y: 420, distance: 14.3
click at [326, 421] on textarea "Szanowny Kliencie, Twoja oferta jest gotowa. Pamiętaj, że ceny nie zawierają po…" at bounding box center [513, 474] width 576 height 227
click at [541, 581] on textarea "Szanowny Kliencie, Twoja oferta jest gotowa. Pamiętaj, że ceny nie zawierają po…" at bounding box center [513, 474] width 576 height 227
type textarea "Szanowny Kliencie, Twoja oferta jest gotowa. Pamiętaj, że ceny nie zawierają po…"
click at [256, 595] on input "Save" at bounding box center [257, 597] width 70 height 14
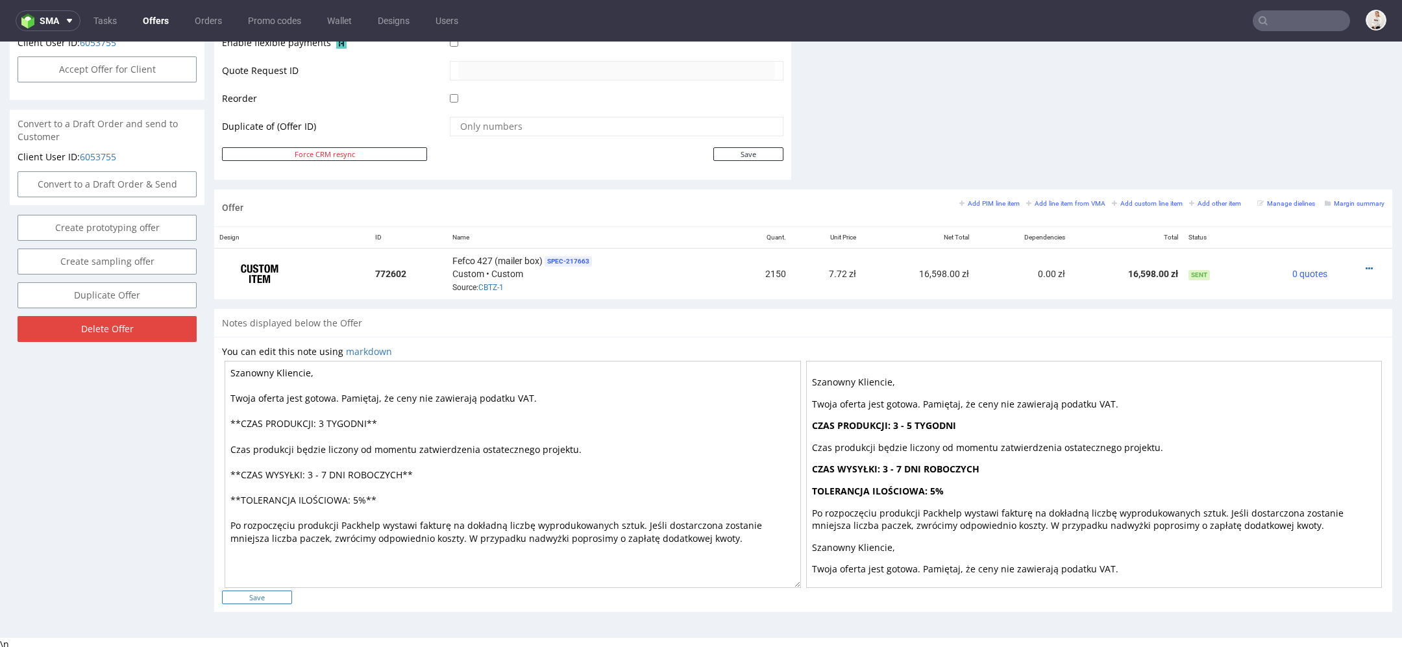
type input "In progress..."
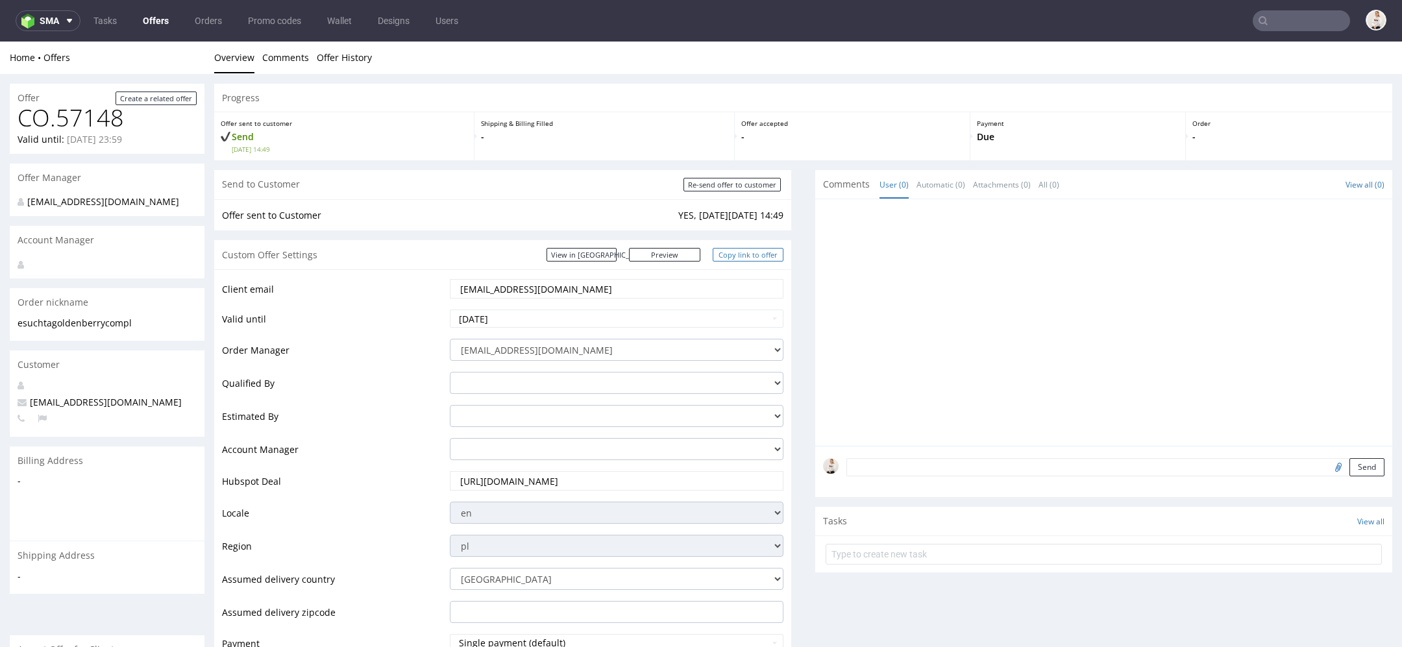
click at [747, 254] on link "Copy link to offer" at bounding box center [747, 255] width 71 height 14
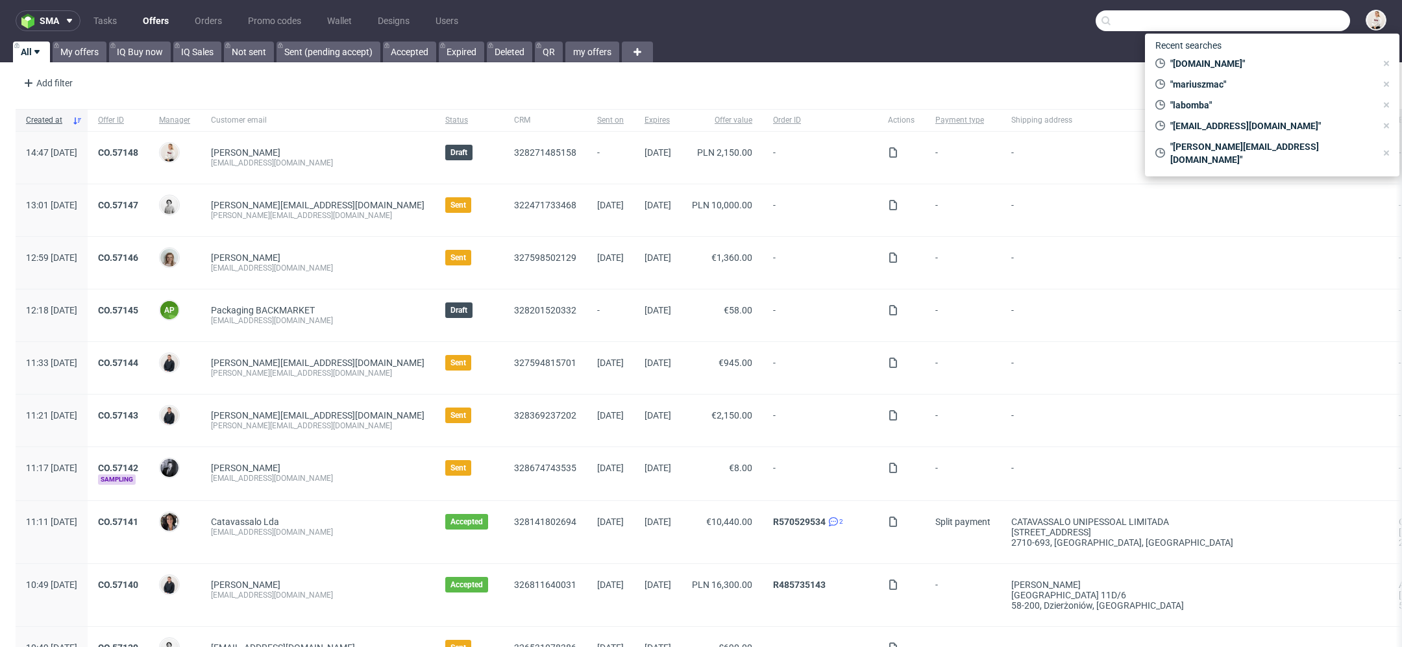
click at [1272, 14] on input "text" at bounding box center [1222, 20] width 254 height 21
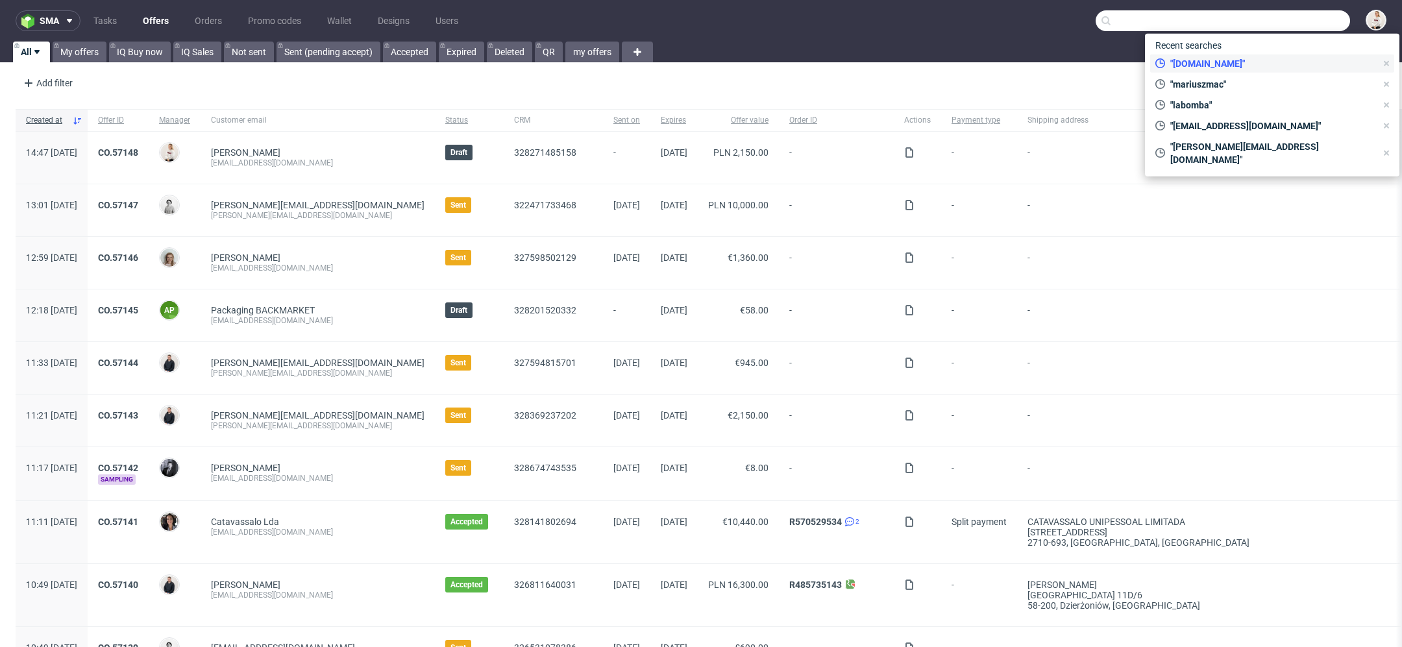
click at [1232, 55] on div ""goldenberry.com.pl"" at bounding box center [1265, 64] width 231 height 18
type input "goldenberry.com.pl"
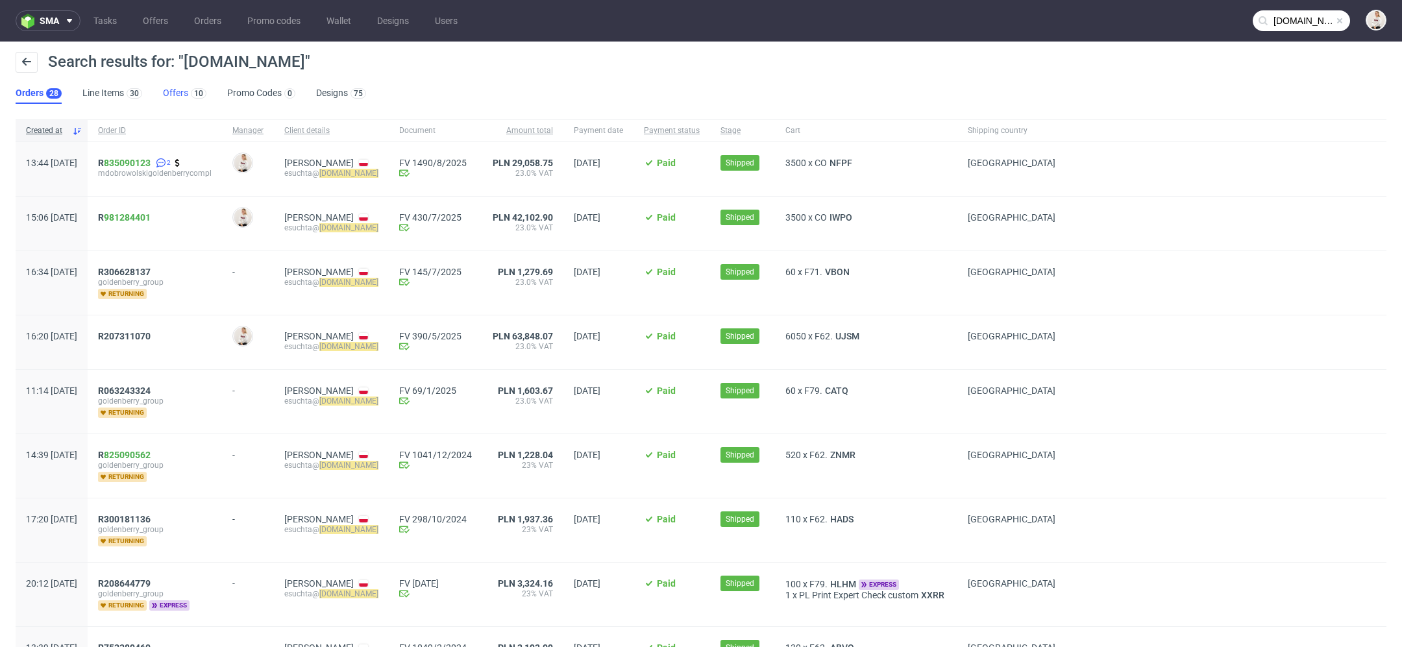
click at [173, 92] on link "Offers 10" at bounding box center [184, 93] width 43 height 21
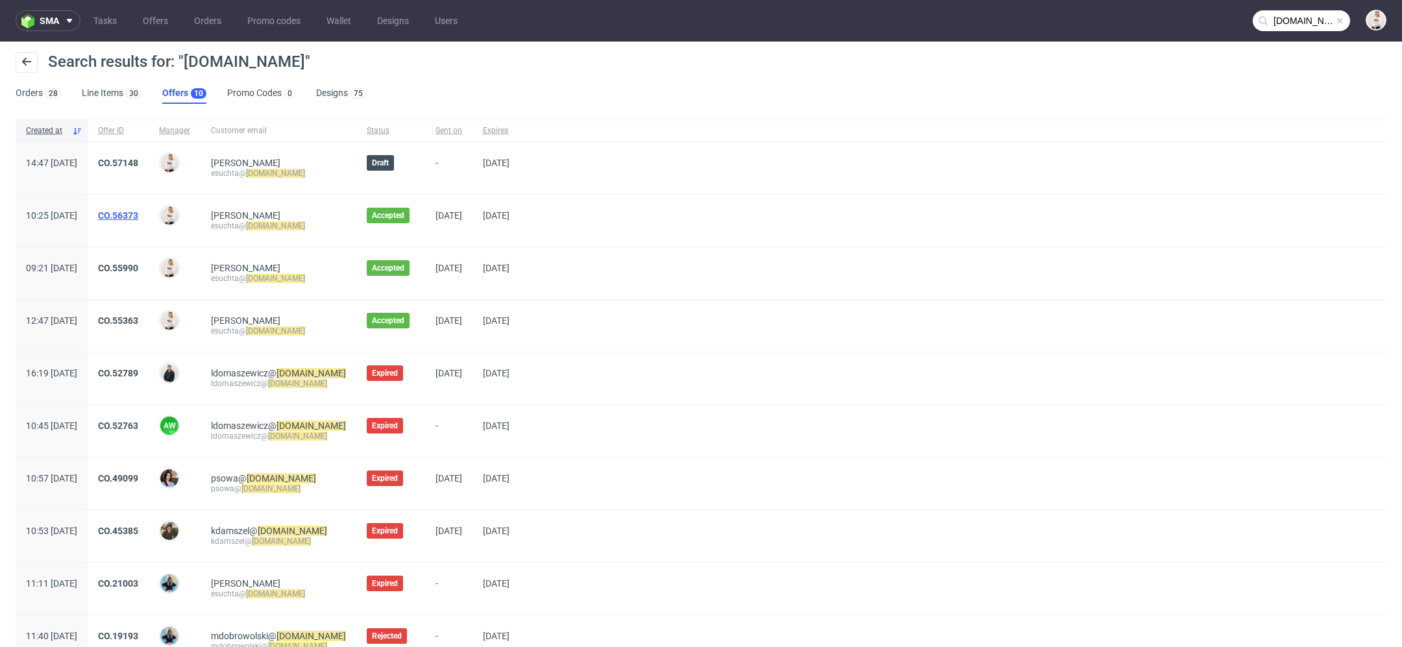
click at [138, 214] on link "CO.56373" at bounding box center [118, 215] width 40 height 10
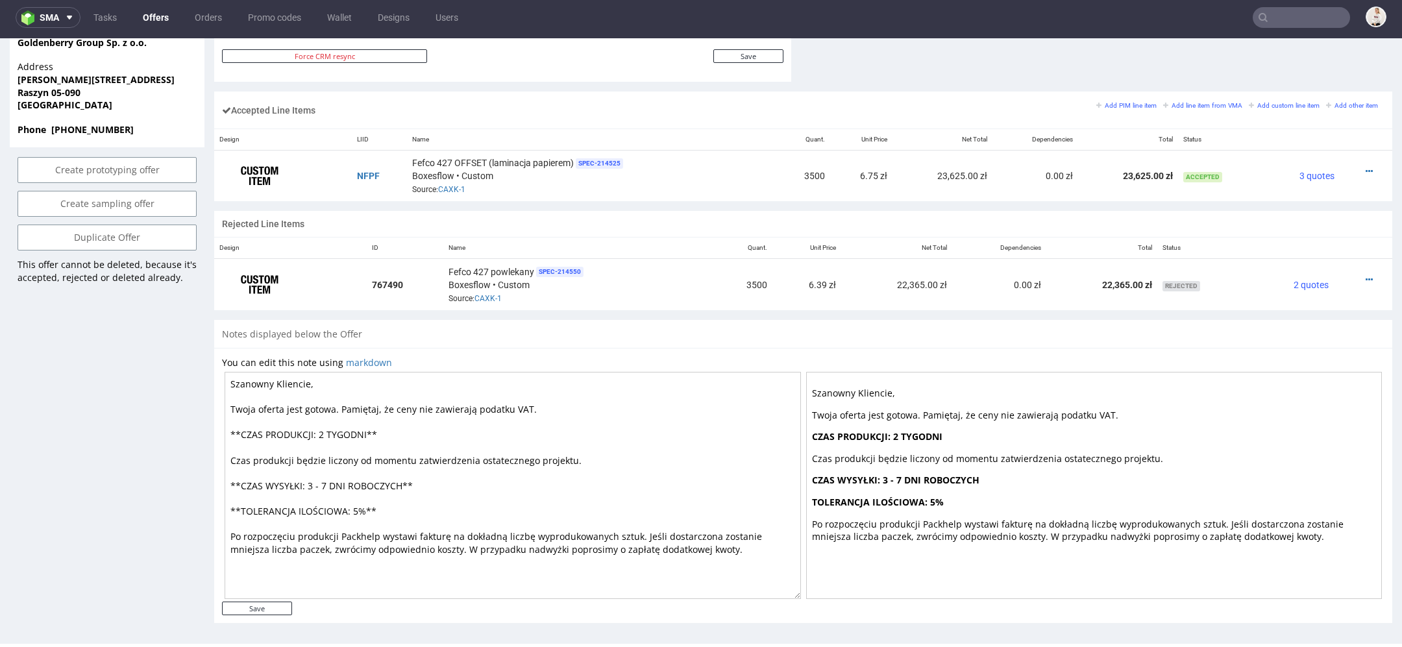
scroll to position [709, 0]
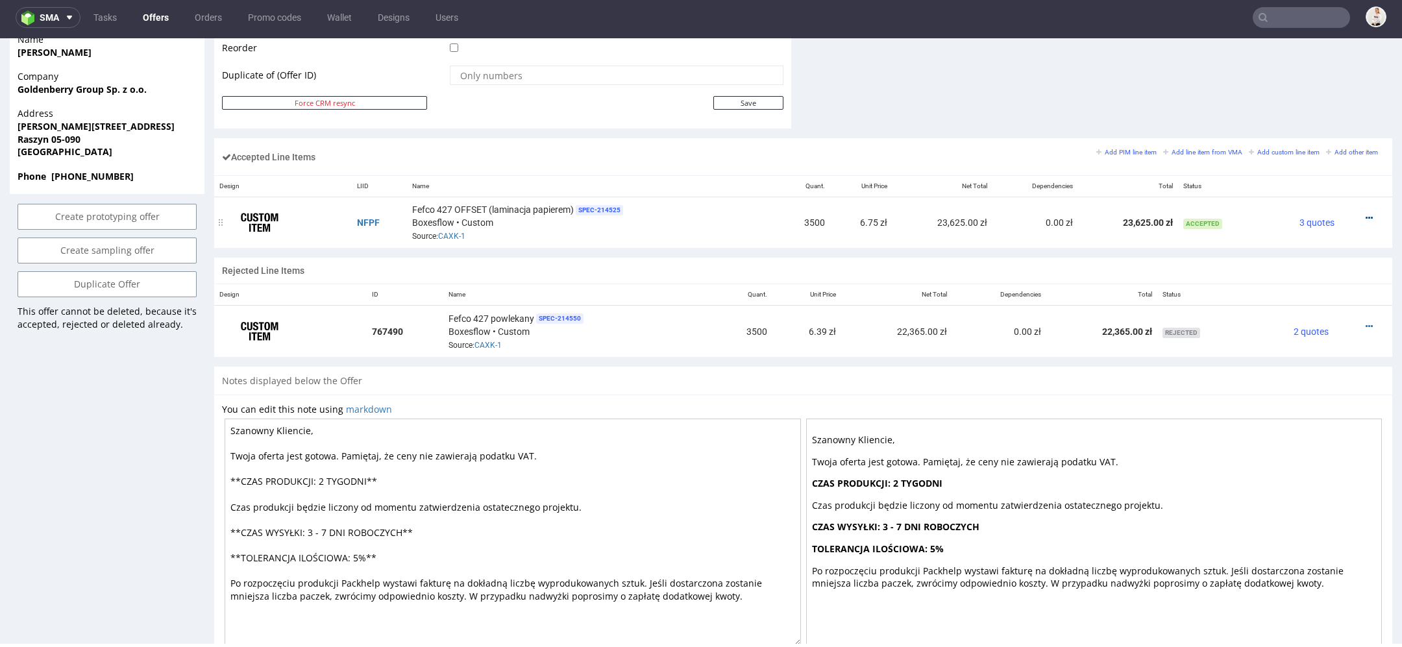
click at [1365, 213] on icon at bounding box center [1368, 217] width 7 height 9
click at [1287, 95] on span "Edit item price" at bounding box center [1315, 95] width 93 height 13
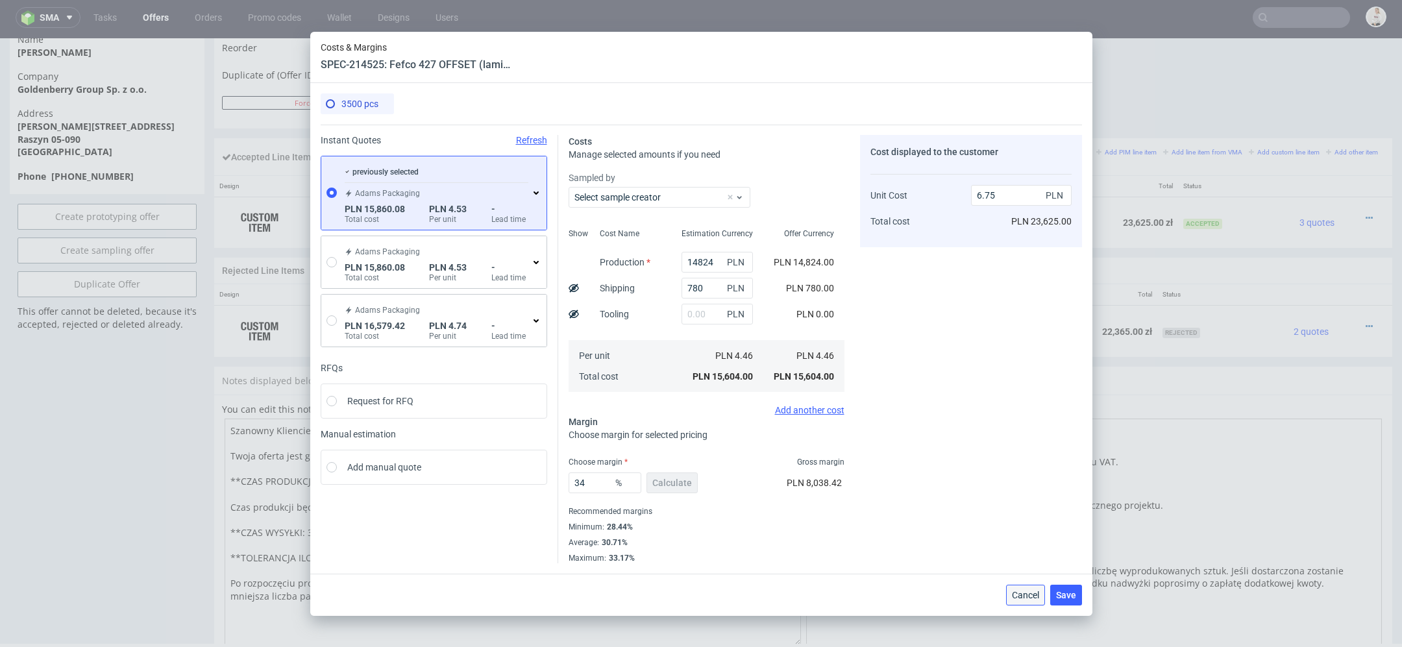
click at [1032, 596] on span "Cancel" at bounding box center [1025, 594] width 27 height 9
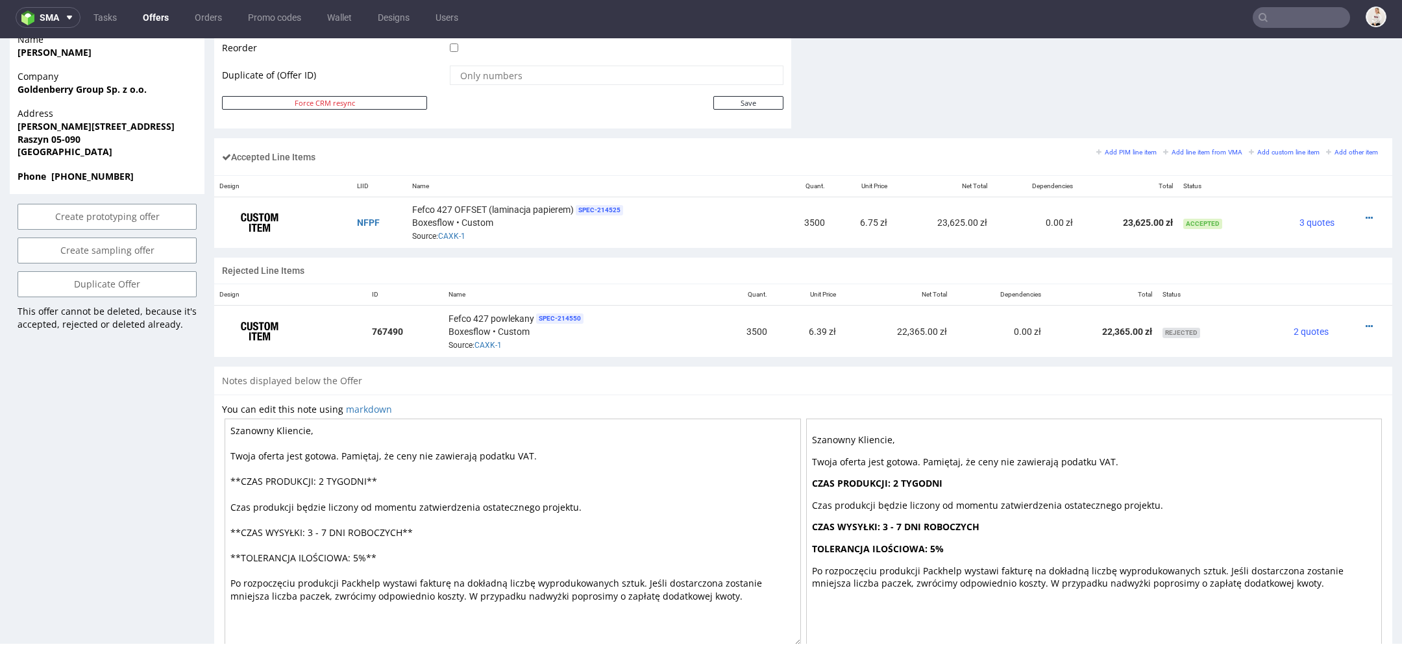
type input "goldenberry.com.pl"
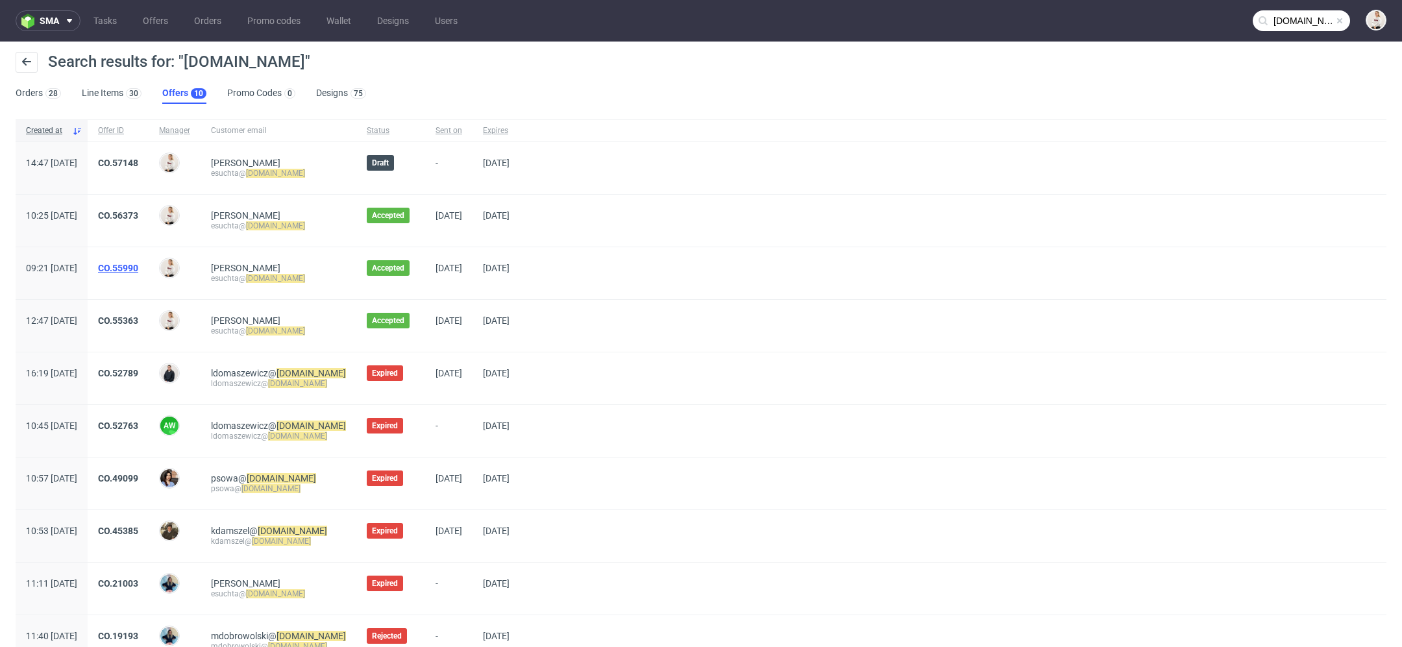
click at [138, 270] on link "CO.55990" at bounding box center [118, 268] width 40 height 10
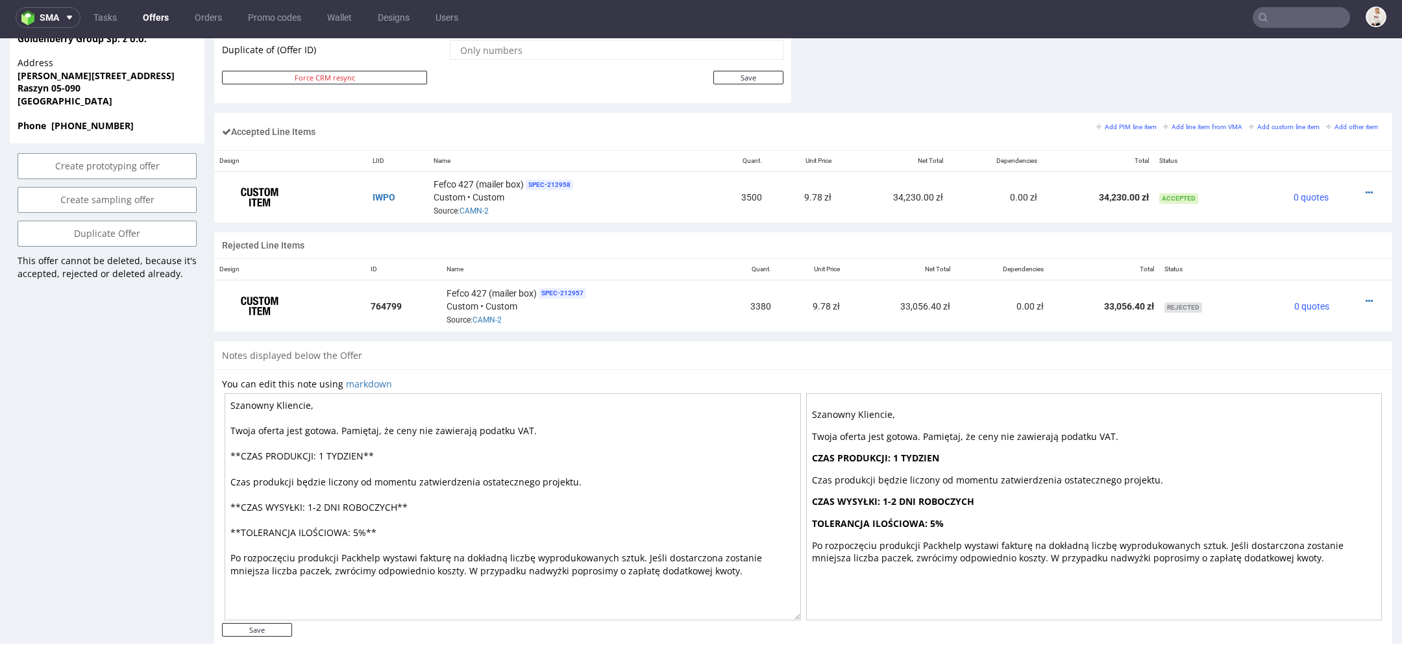
scroll to position [740, 0]
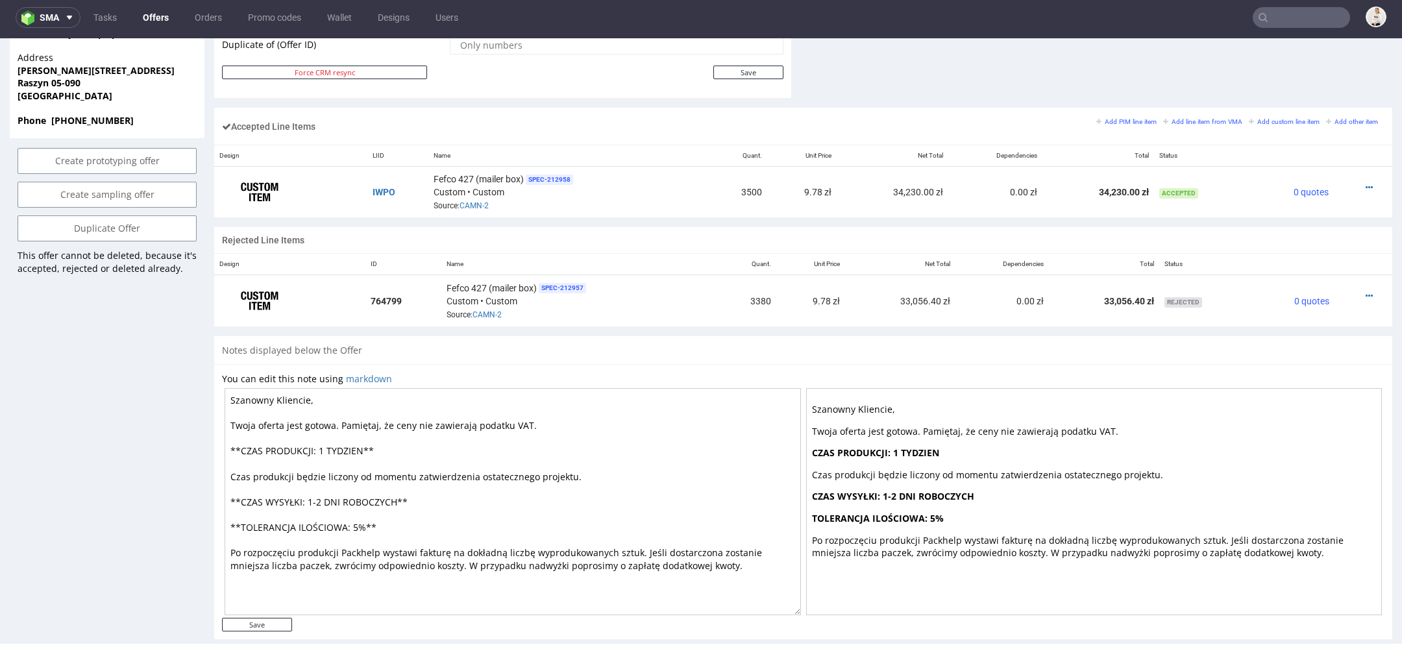
type input "goldenberry.com.pl"
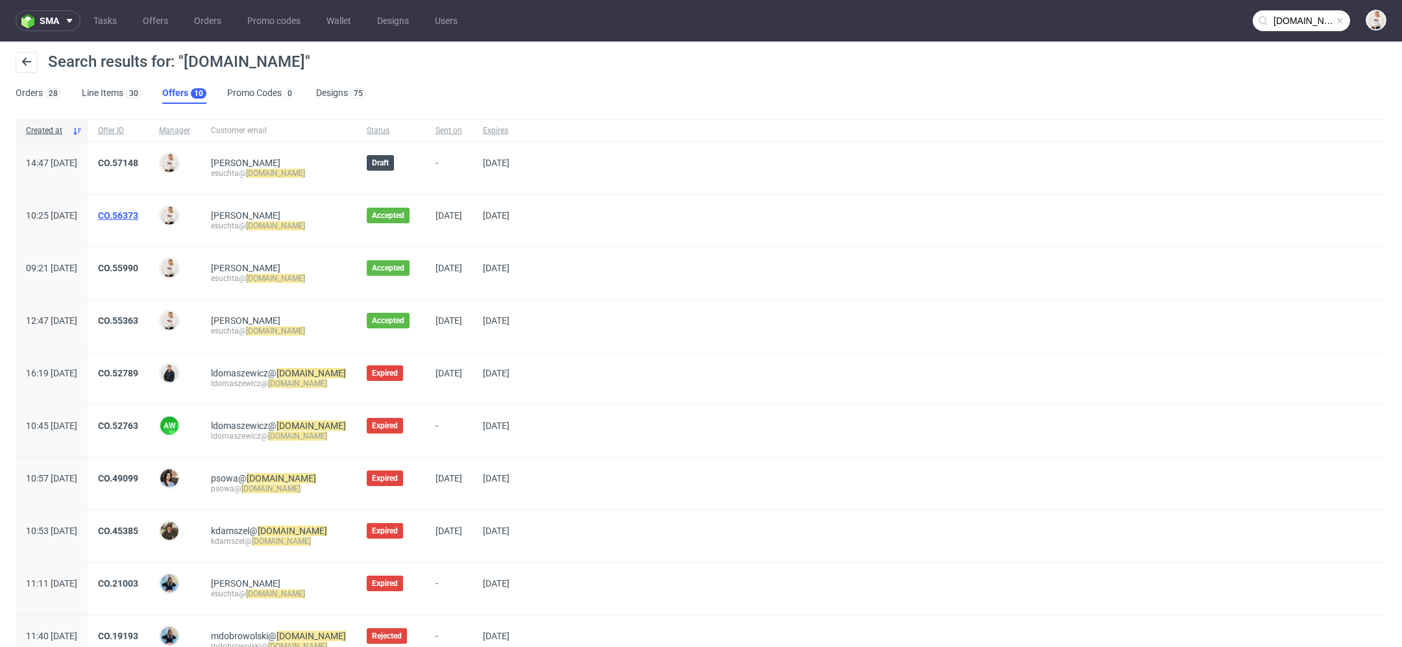
click at [138, 210] on link "CO.56373" at bounding box center [118, 215] width 40 height 10
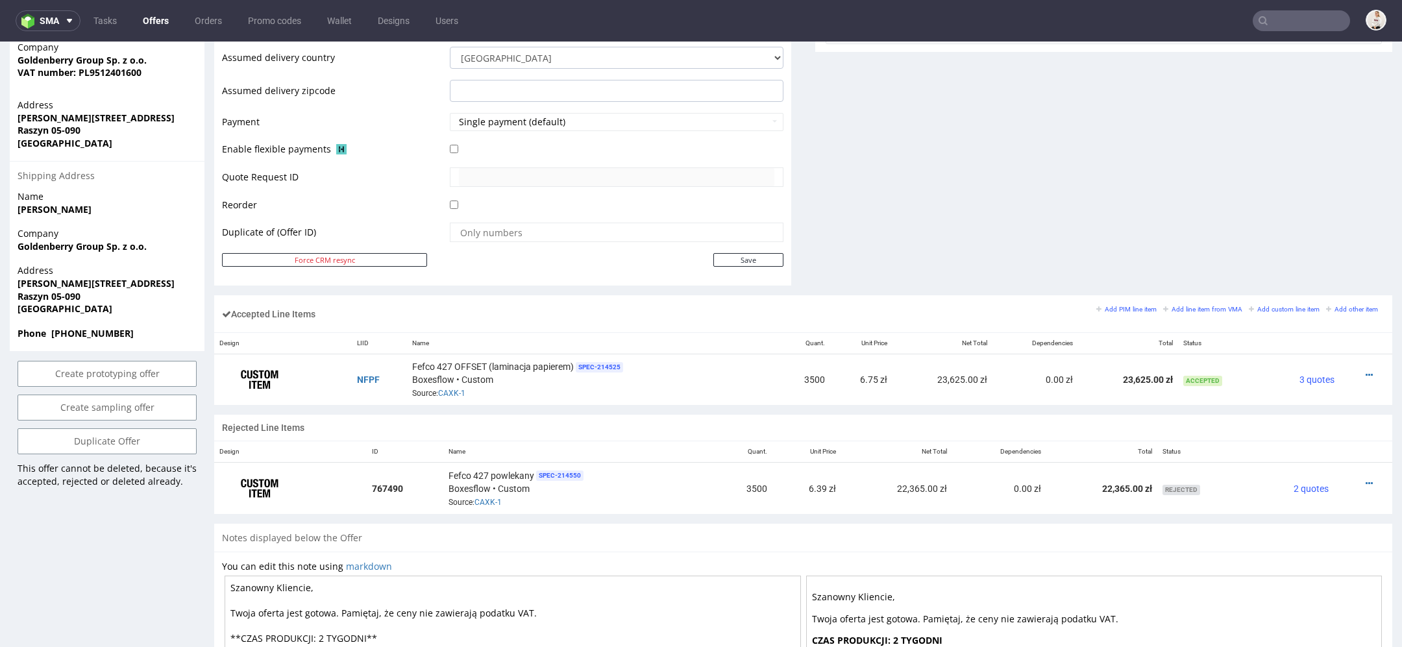
scroll to position [561, 0]
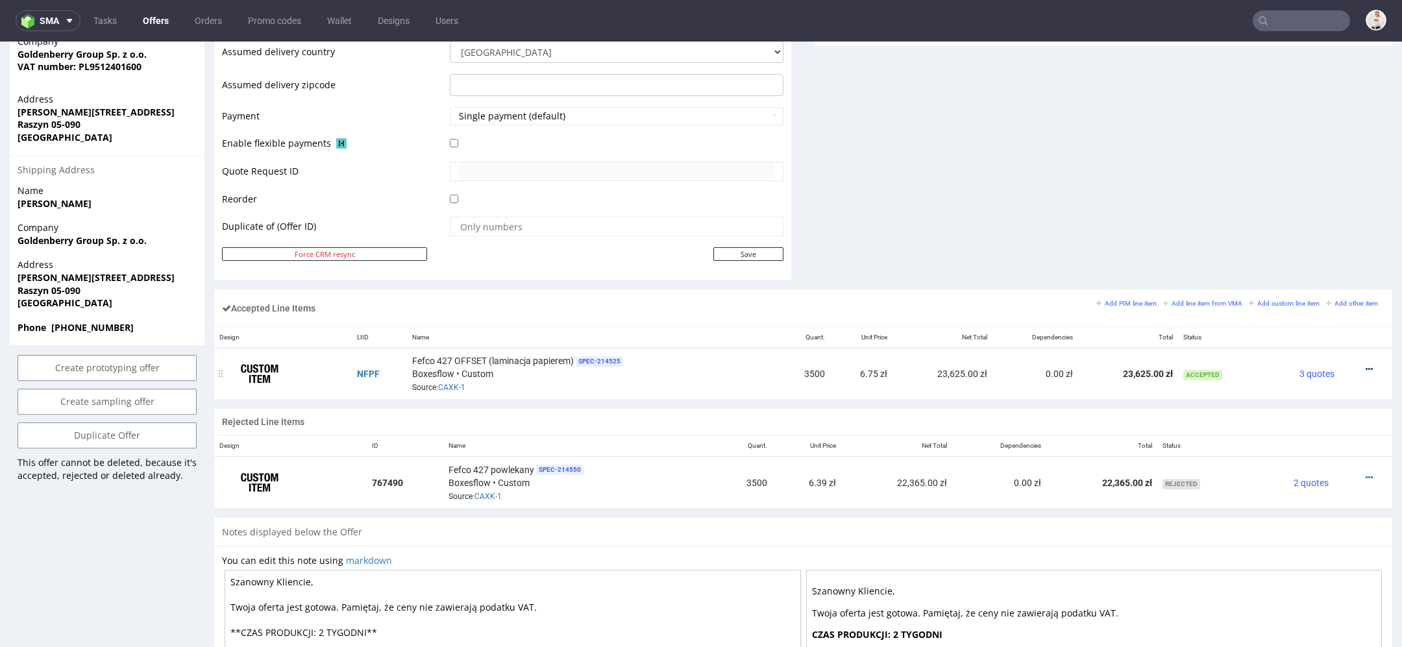
click at [1365, 365] on icon at bounding box center [1368, 369] width 7 height 9
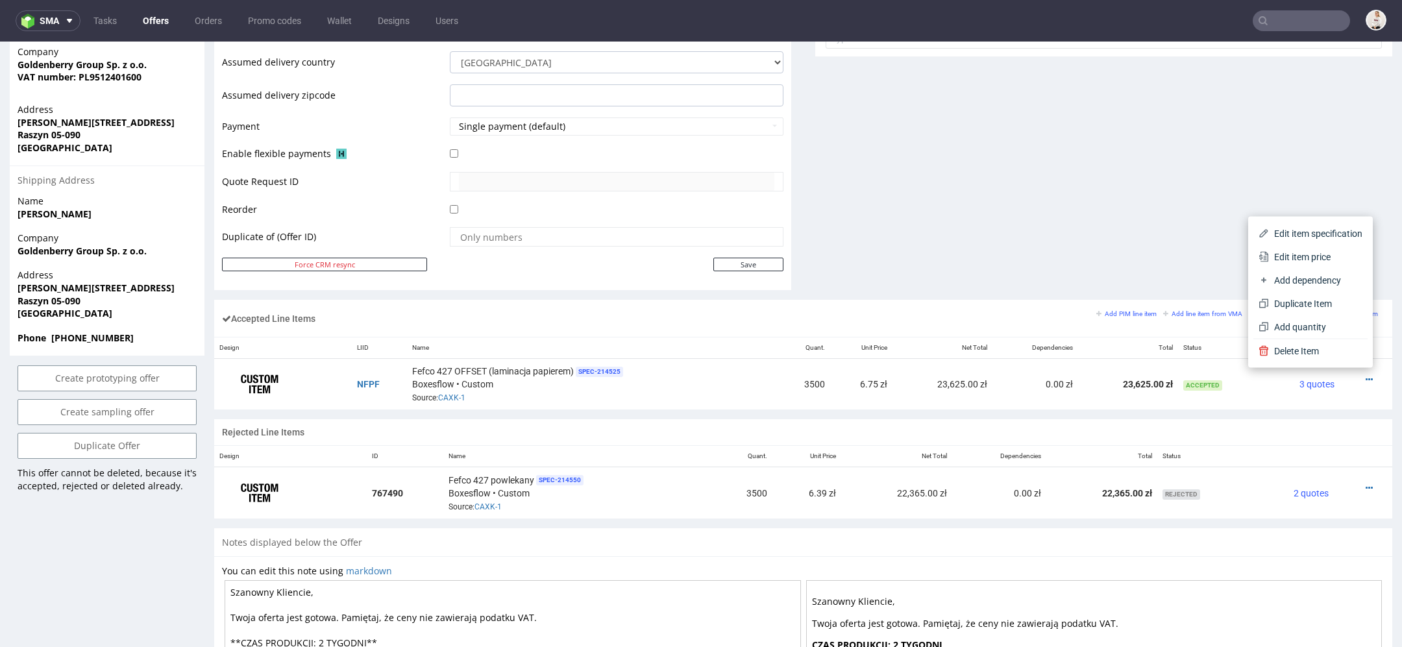
scroll to position [553, 0]
